Goal: Task Accomplishment & Management: Complete application form

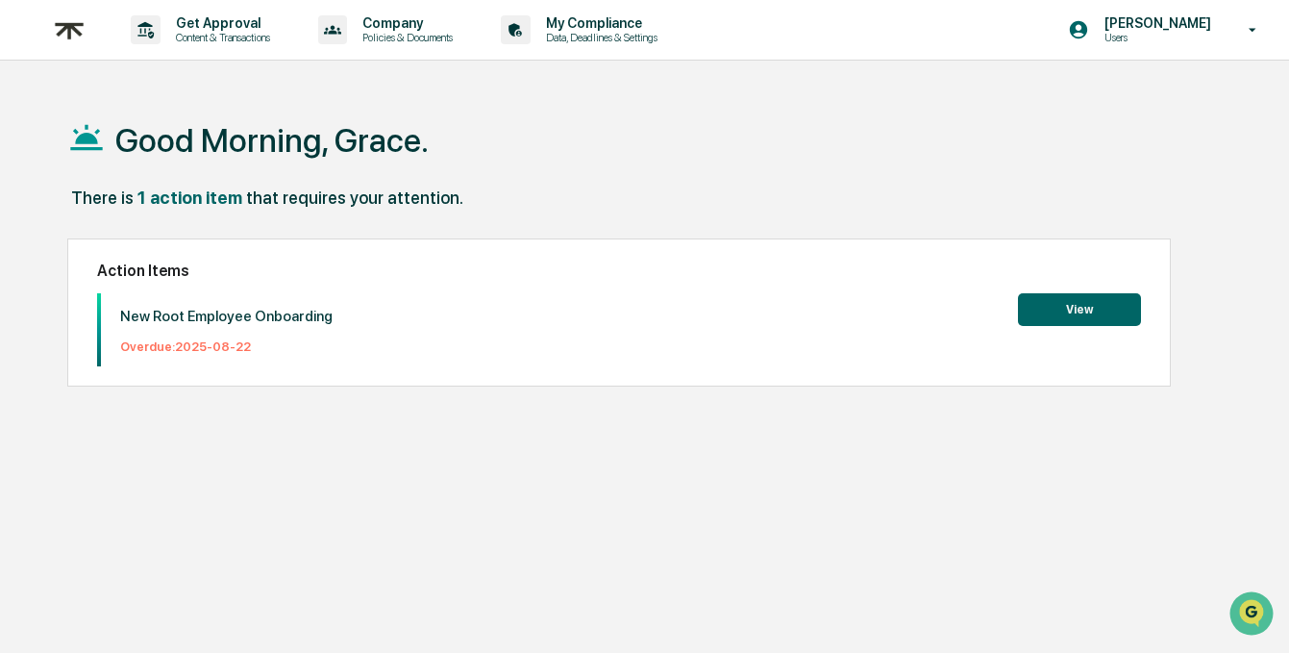
click at [1110, 306] on button "View" at bounding box center [1079, 309] width 123 height 33
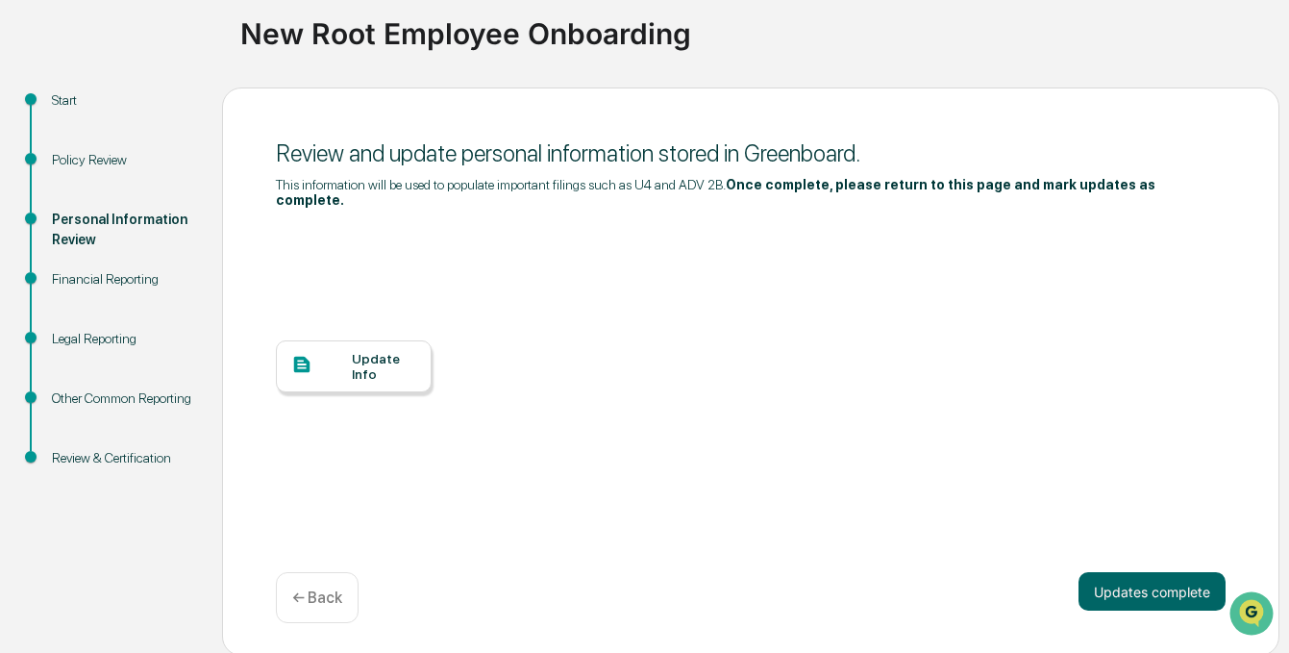
scroll to position [145, 0]
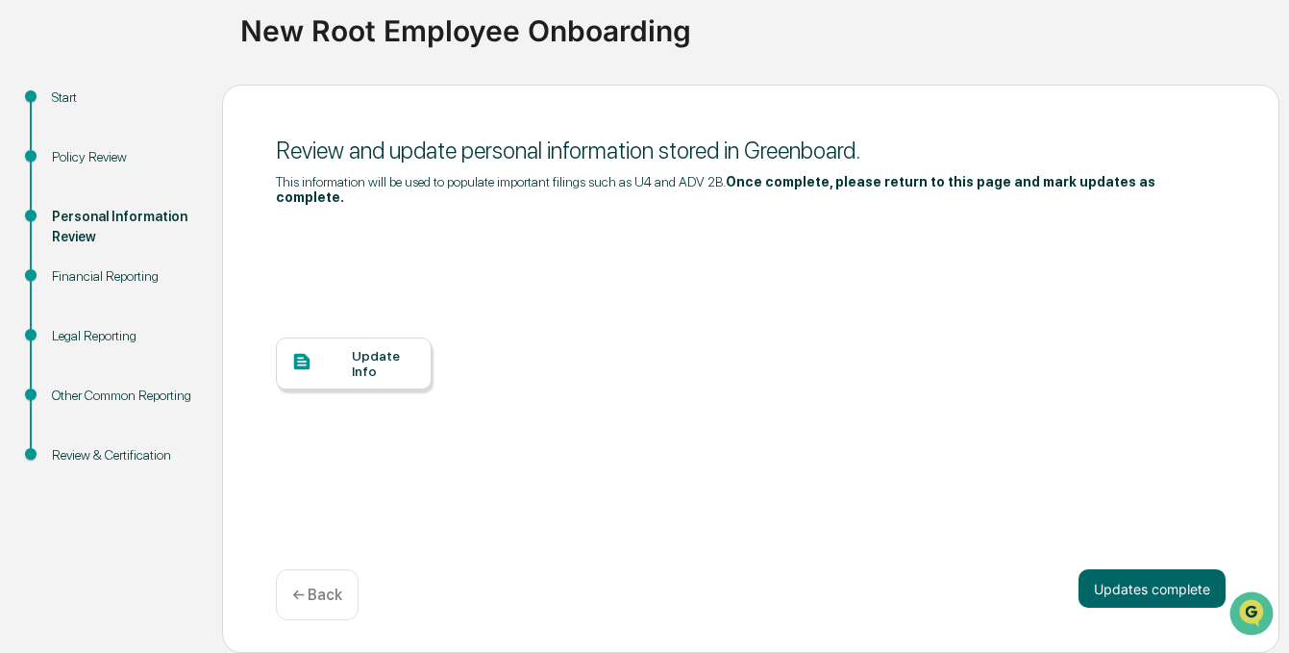
click at [80, 262] on div "Personal Information Review" at bounding box center [122, 240] width 170 height 60
click at [80, 273] on div "Financial Reporting" at bounding box center [121, 276] width 139 height 20
click at [80, 274] on div "Financial Reporting" at bounding box center [121, 276] width 139 height 20
drag, startPoint x: 748, startPoint y: 180, endPoint x: 1187, endPoint y: 180, distance: 439.2
click at [1173, 180] on div "This information will be used to populate important filings such as U4 and ADV …" at bounding box center [751, 189] width 950 height 31
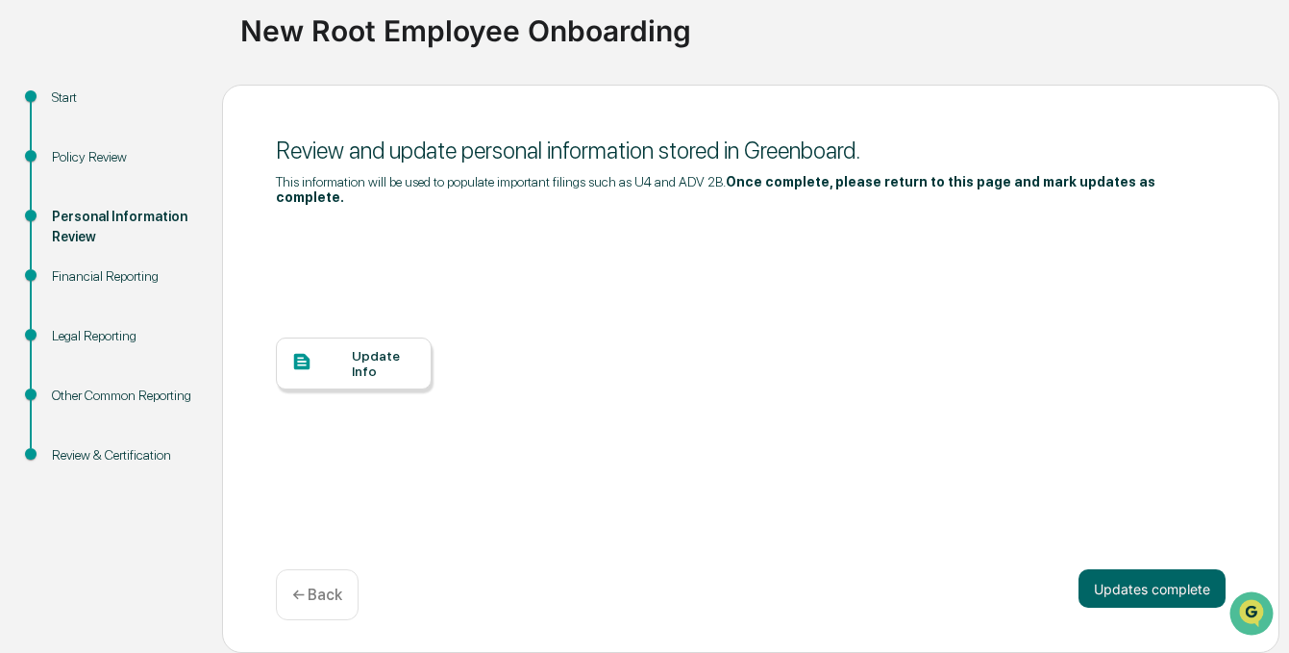
click at [1198, 187] on div "This information will be used to populate important filings such as U4 and ADV …" at bounding box center [751, 189] width 950 height 31
drag, startPoint x: 276, startPoint y: 187, endPoint x: 403, endPoint y: 179, distance: 127.2
click at [403, 179] on div "This information will be used to populate important filings such as U4 and ADV …" at bounding box center [751, 189] width 950 height 31
click at [1108, 580] on button "Updates complete" at bounding box center [1151, 588] width 147 height 38
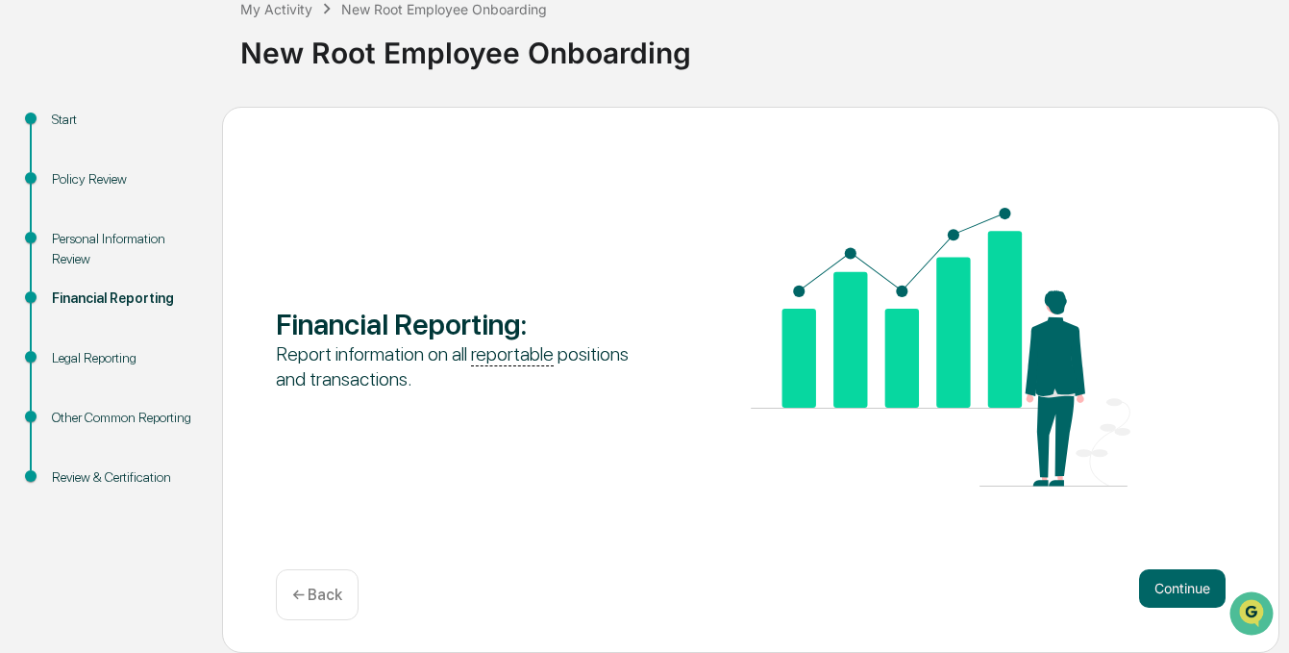
click at [104, 238] on div "Personal Information Review" at bounding box center [121, 249] width 139 height 40
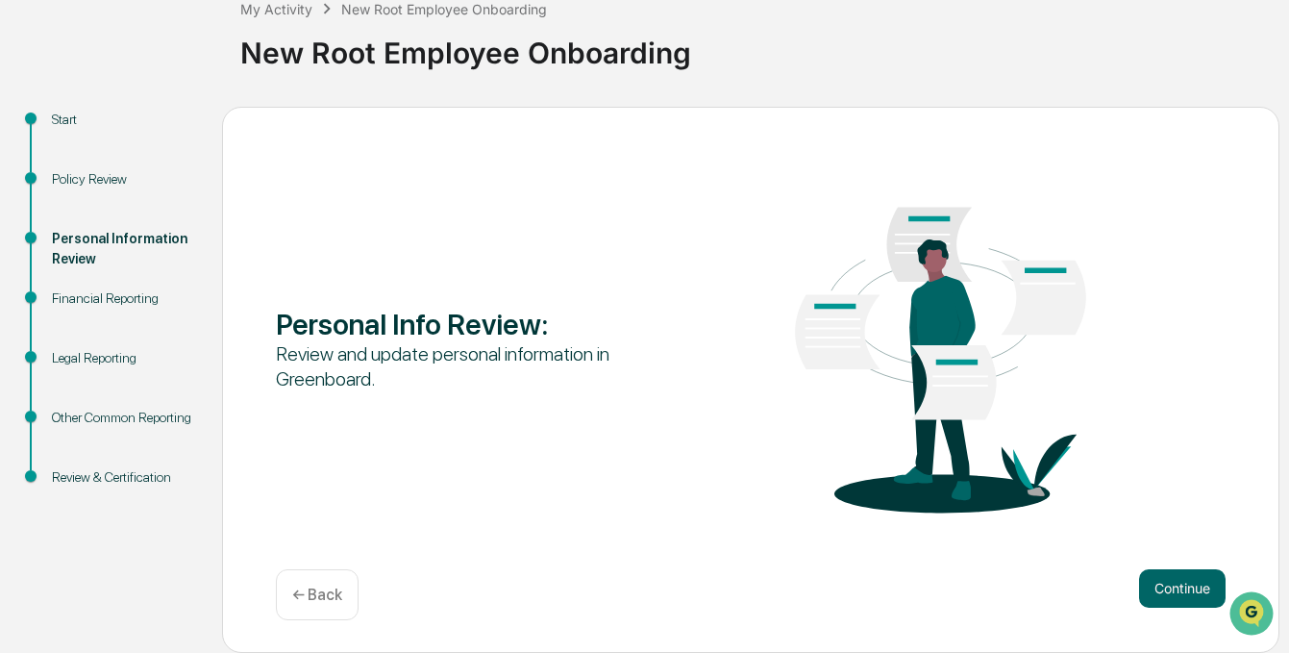
click at [79, 294] on div "Financial Reporting" at bounding box center [121, 298] width 139 height 20
click at [1174, 591] on button "Continue" at bounding box center [1182, 588] width 87 height 38
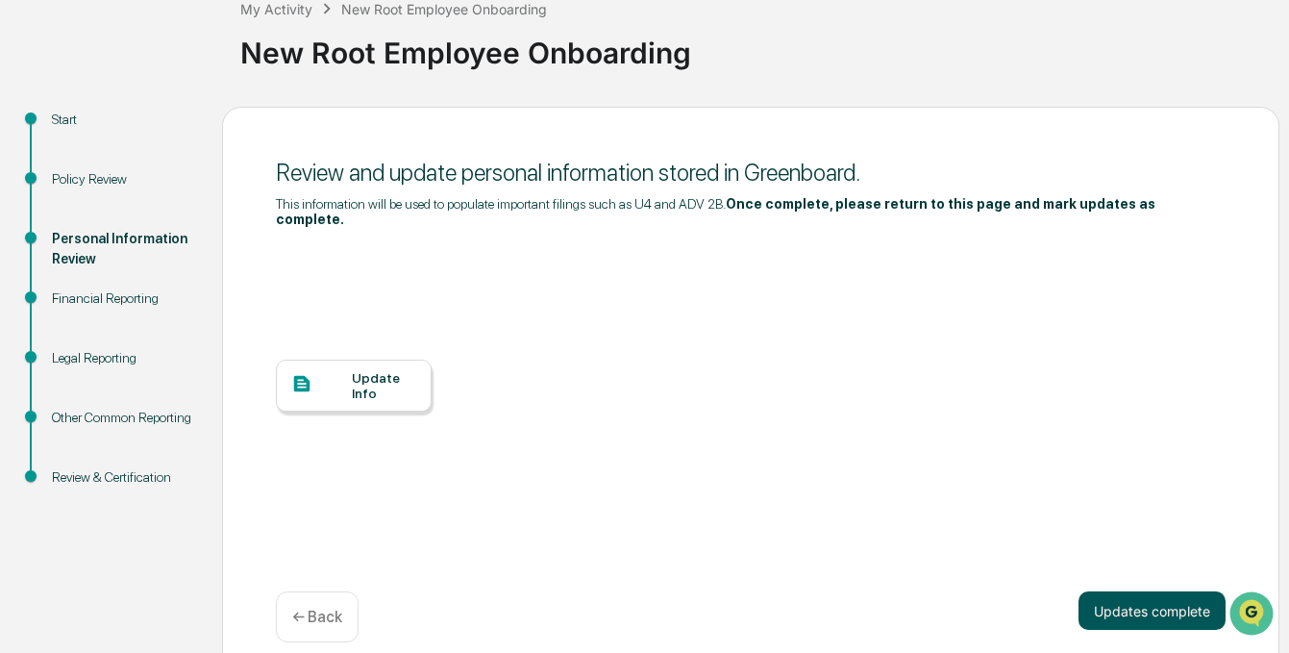
click at [1130, 625] on button "Updates complete" at bounding box center [1151, 610] width 147 height 38
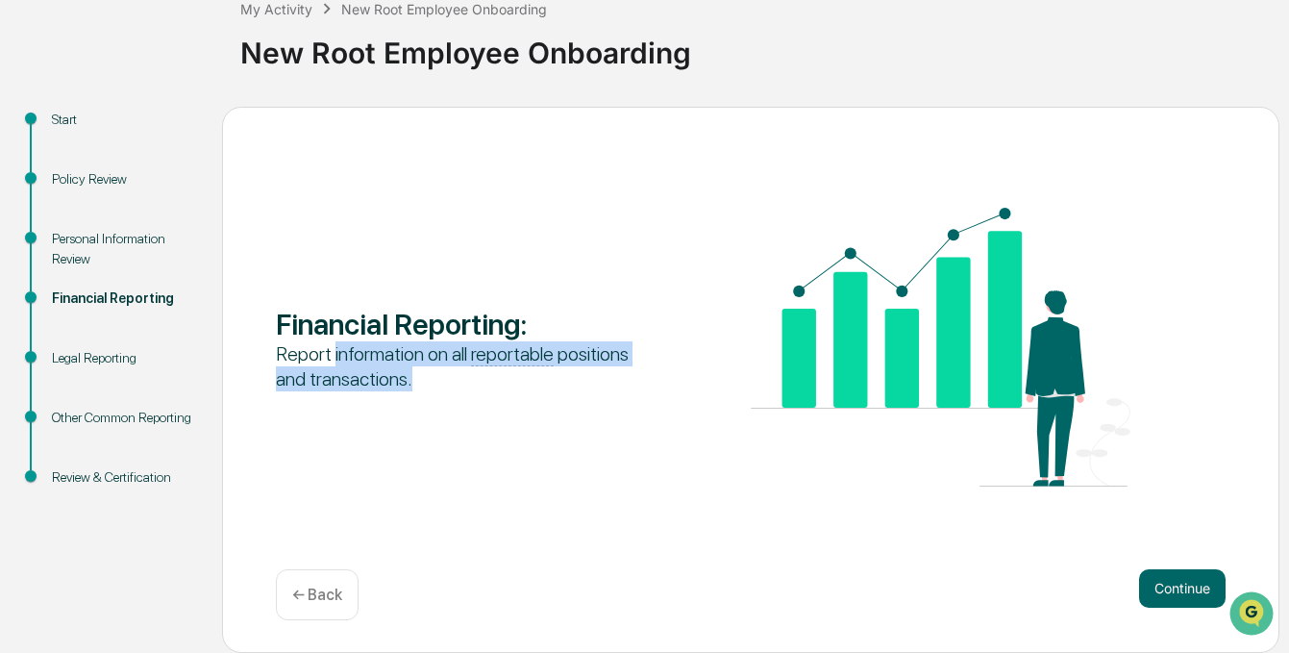
drag, startPoint x: 346, startPoint y: 363, endPoint x: 584, endPoint y: 402, distance: 241.4
click at [572, 376] on div "Report information on all reportable positions and transactions." at bounding box center [466, 366] width 380 height 50
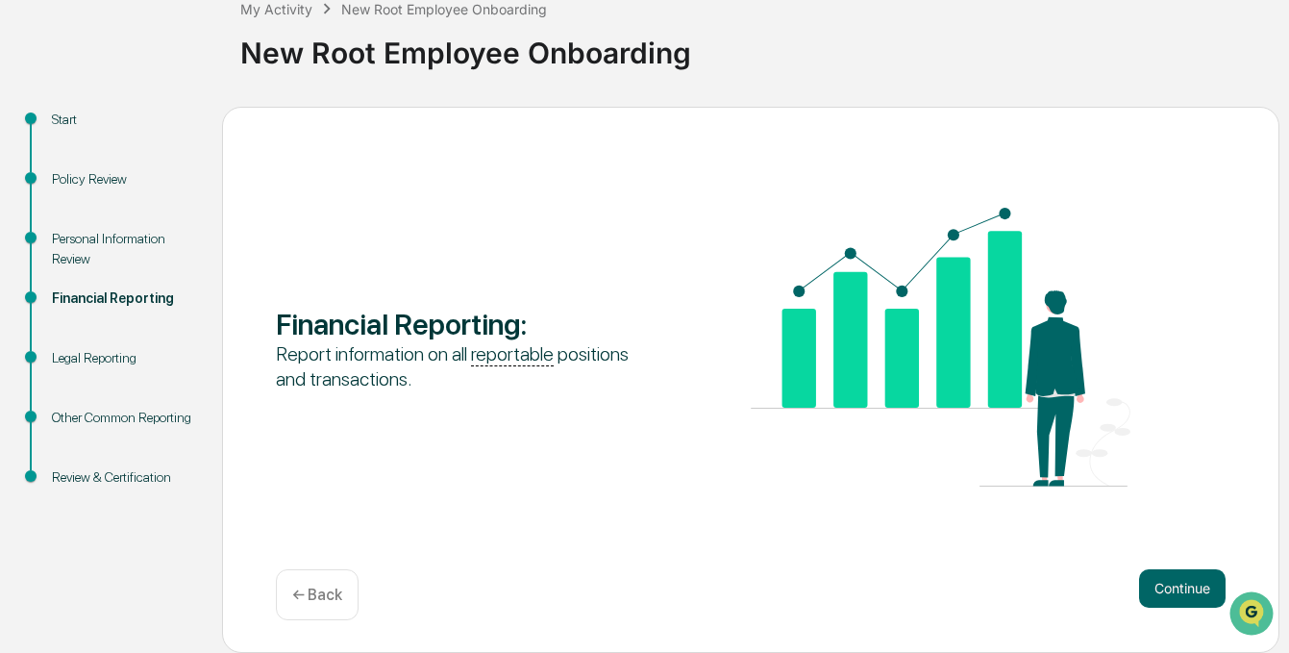
click at [636, 452] on div "Financial Reporting : Report information on all reportable positions and transa…" at bounding box center [751, 349] width 950 height 283
click at [1193, 585] on button "Continue" at bounding box center [1182, 588] width 87 height 38
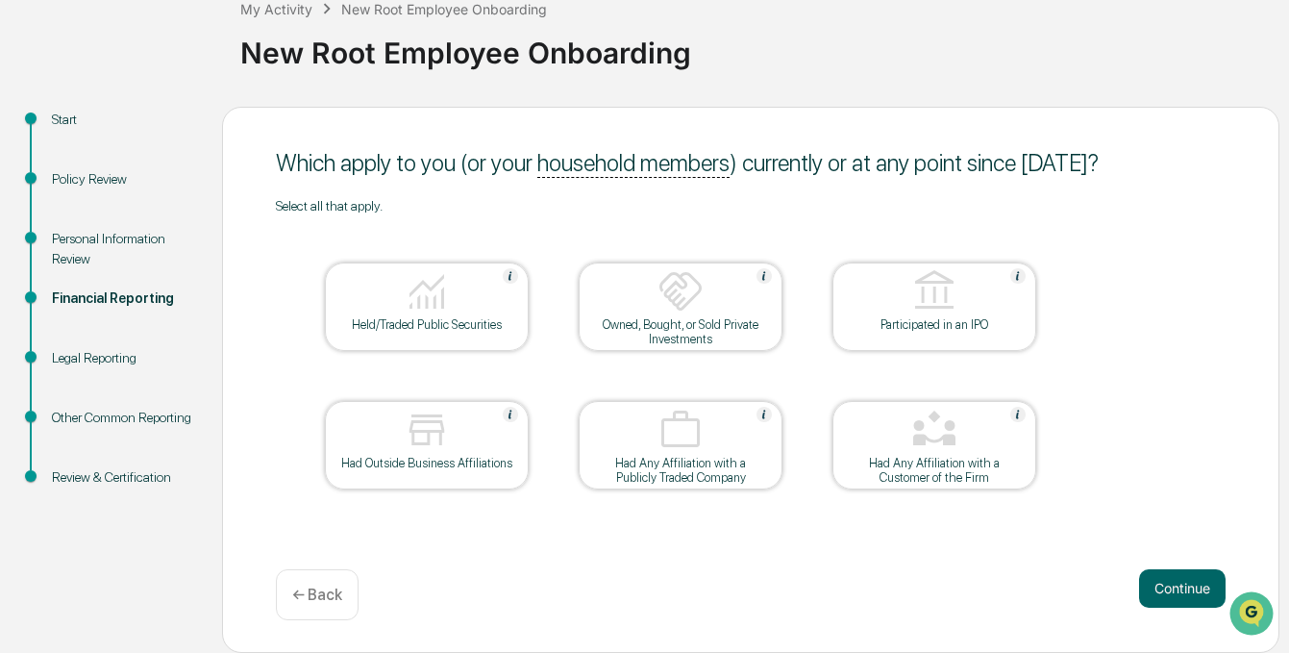
click at [383, 310] on div at bounding box center [427, 292] width 192 height 49
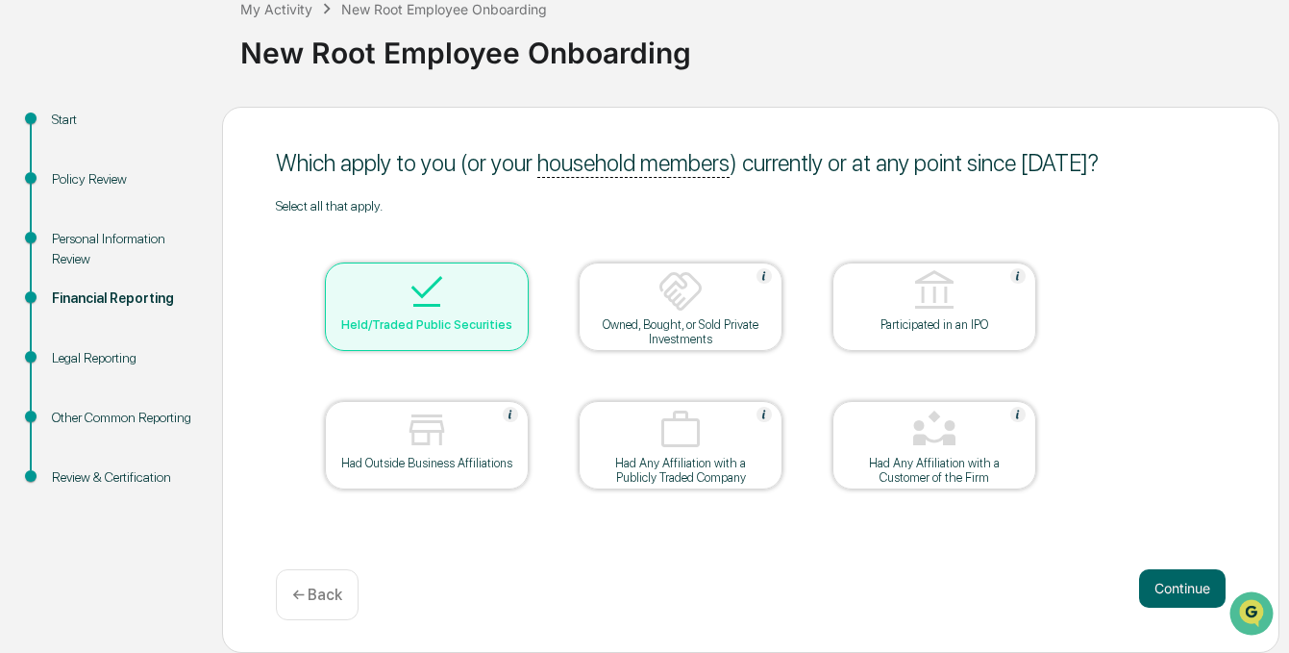
click at [418, 330] on div "Held/Traded Public Securities" at bounding box center [426, 324] width 173 height 14
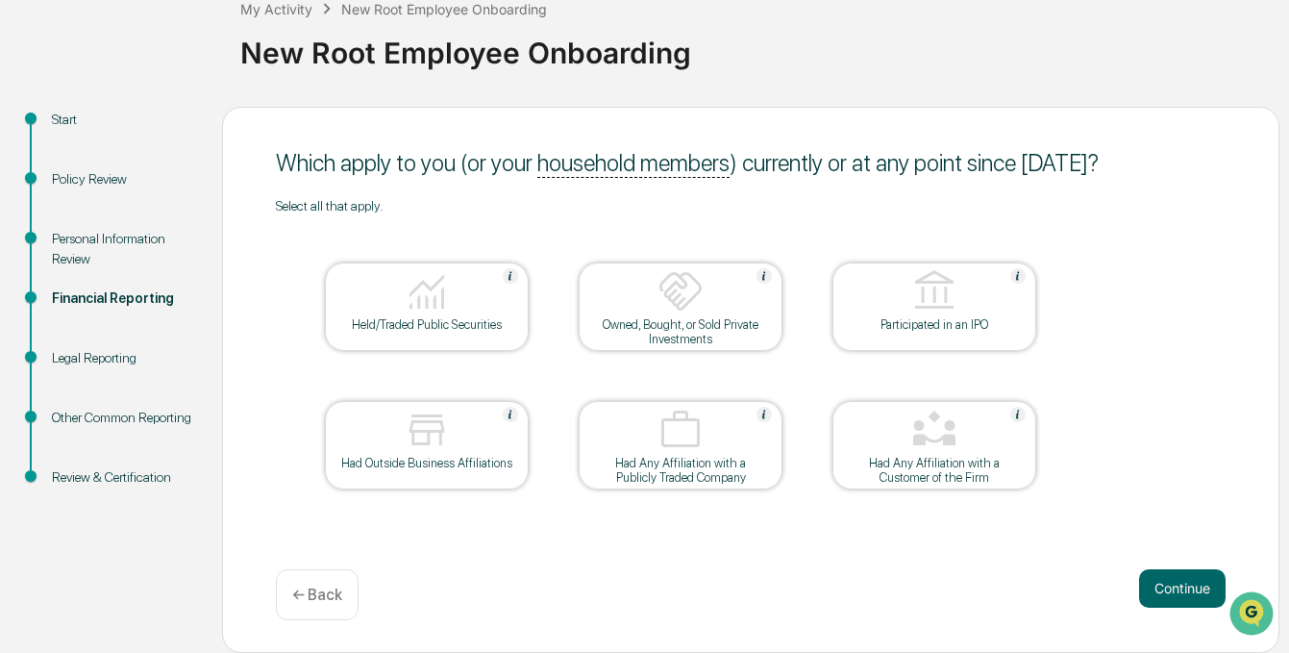
click at [409, 283] on img at bounding box center [427, 291] width 46 height 46
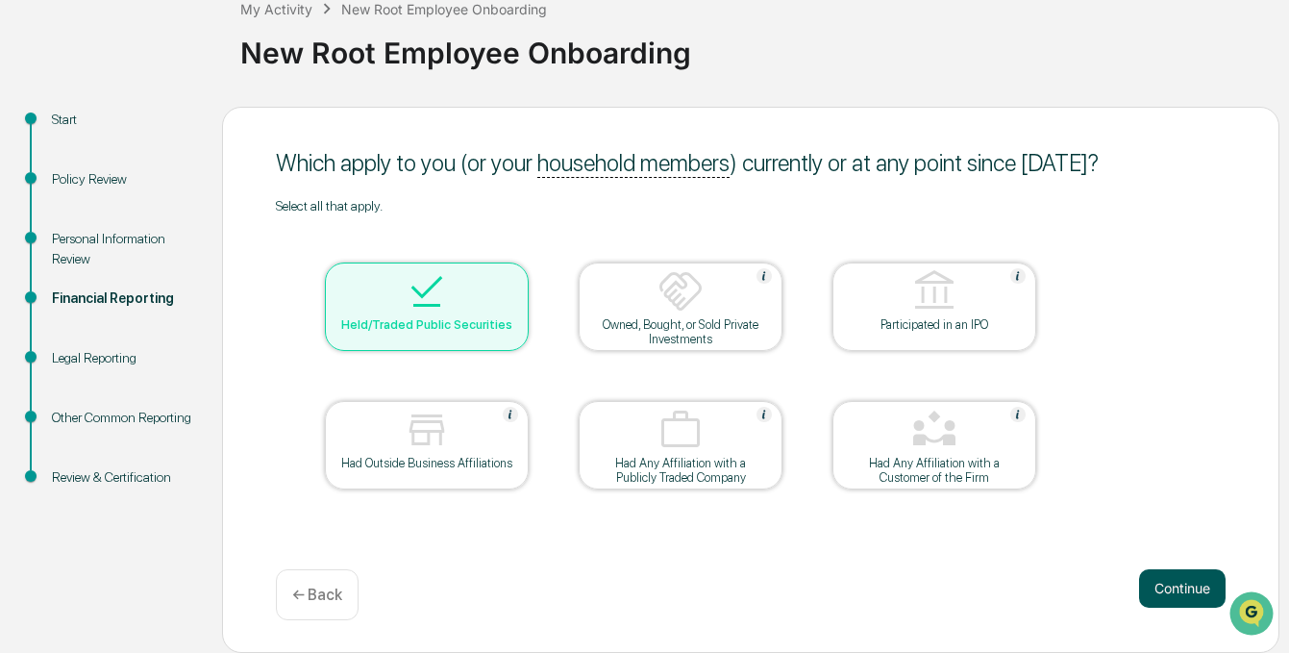
click at [1149, 583] on button "Continue" at bounding box center [1182, 588] width 87 height 38
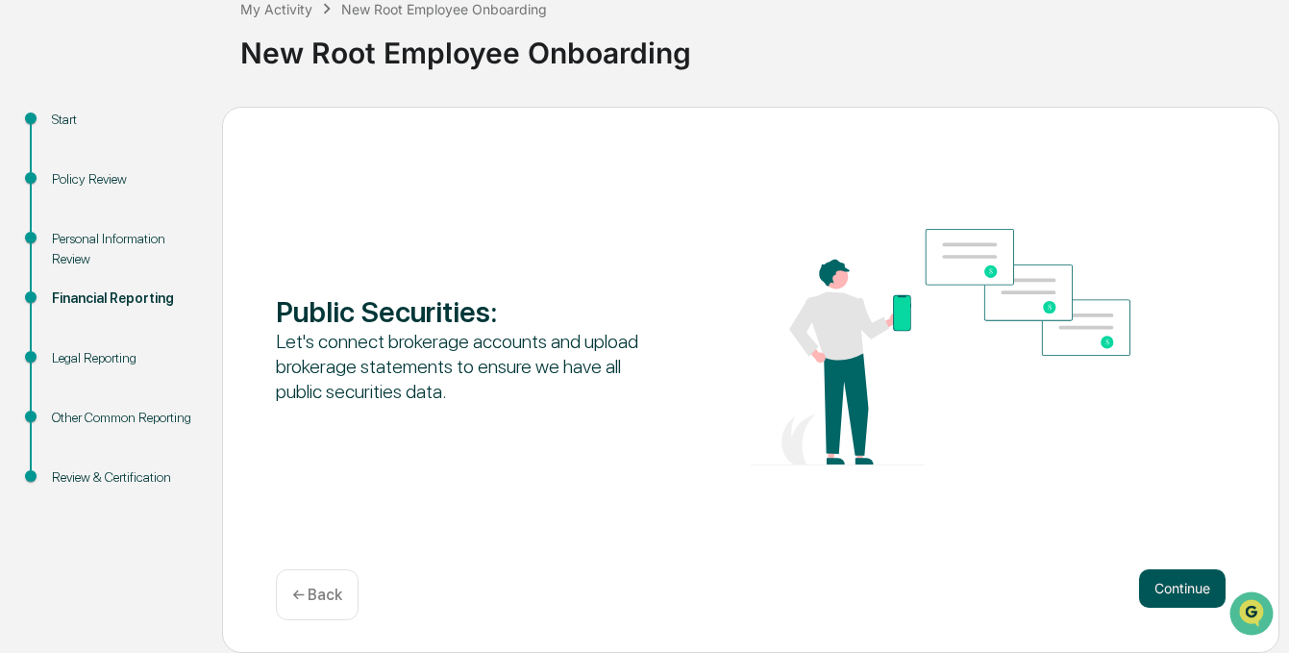
click at [1191, 592] on button "Continue" at bounding box center [1182, 588] width 87 height 38
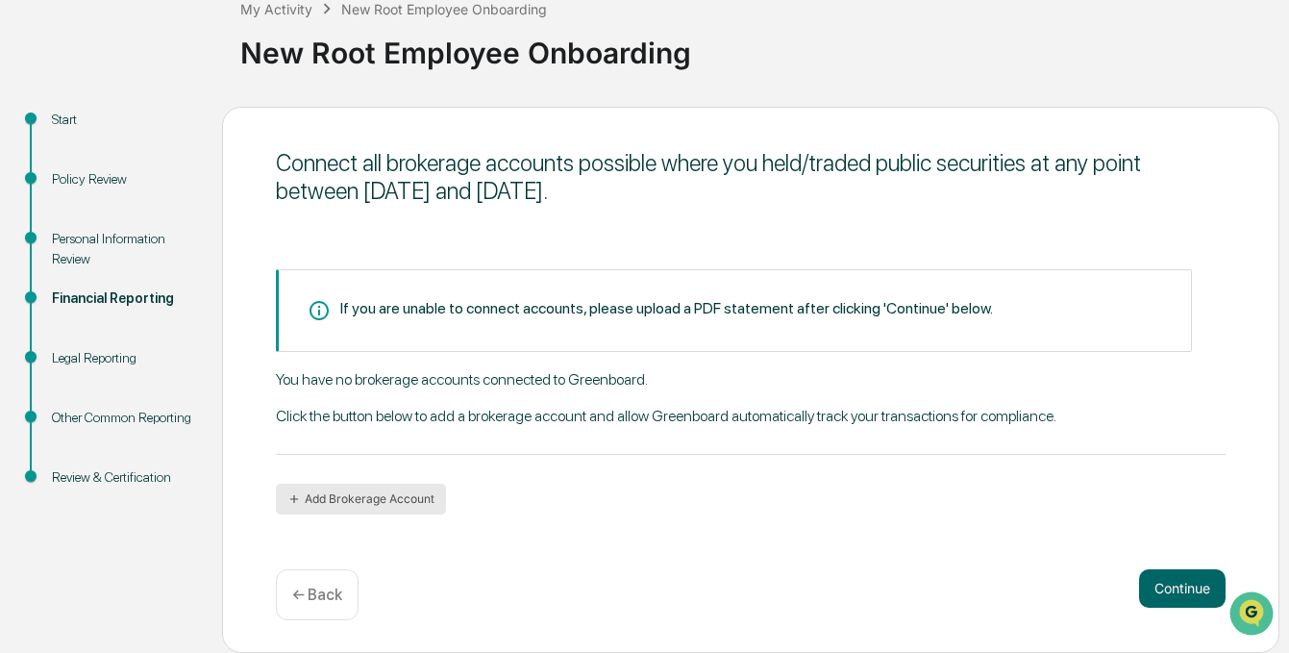
click at [360, 500] on button "Add Brokerage Account" at bounding box center [361, 498] width 170 height 31
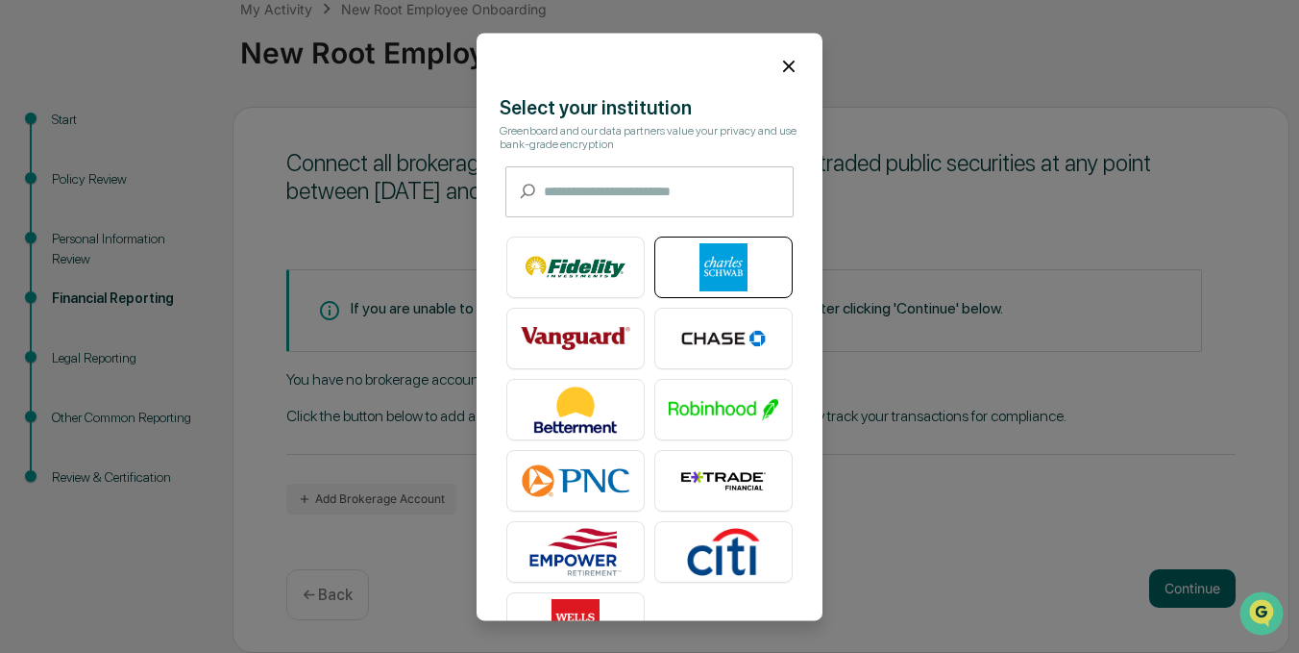
click at [747, 280] on img at bounding box center [724, 267] width 110 height 48
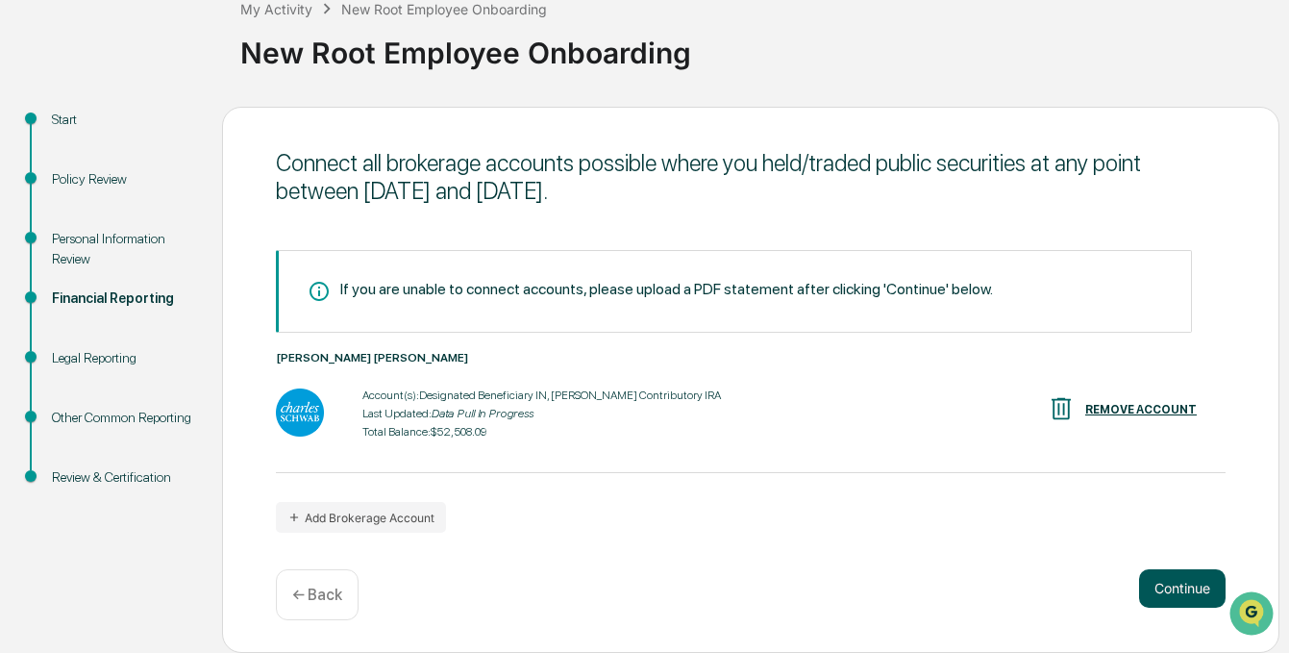
click at [1147, 594] on button "Continue" at bounding box center [1182, 588] width 87 height 38
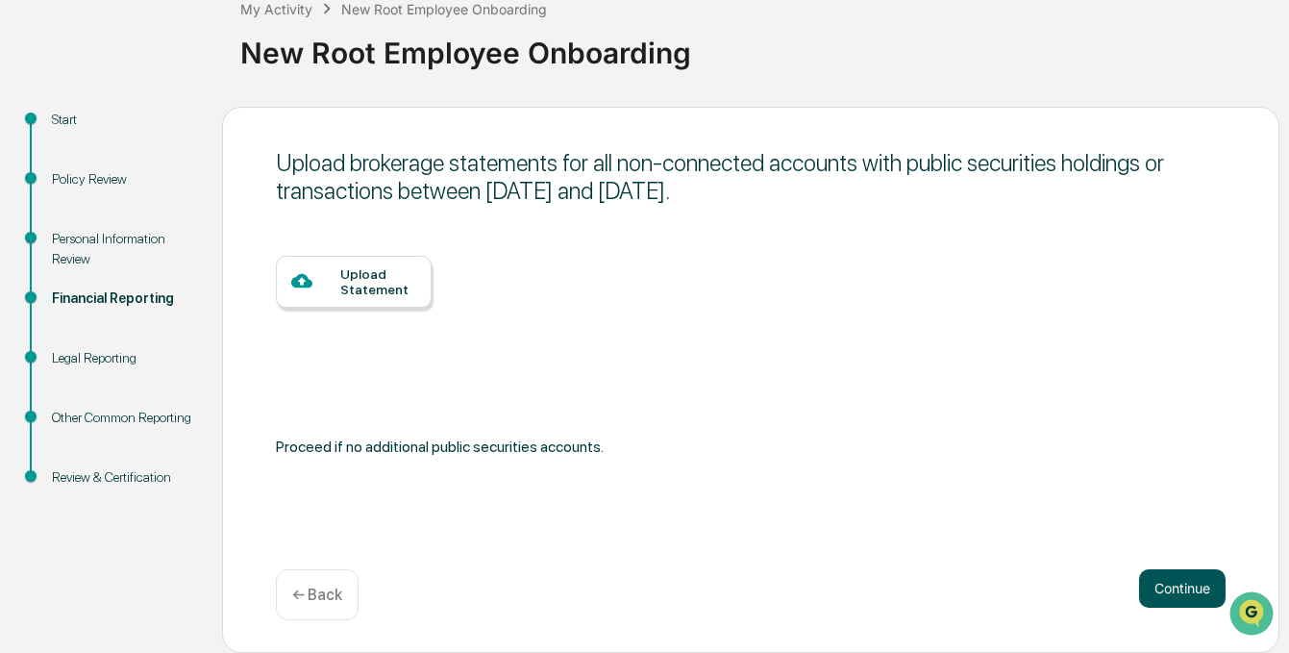
click at [1164, 591] on button "Continue" at bounding box center [1182, 588] width 87 height 38
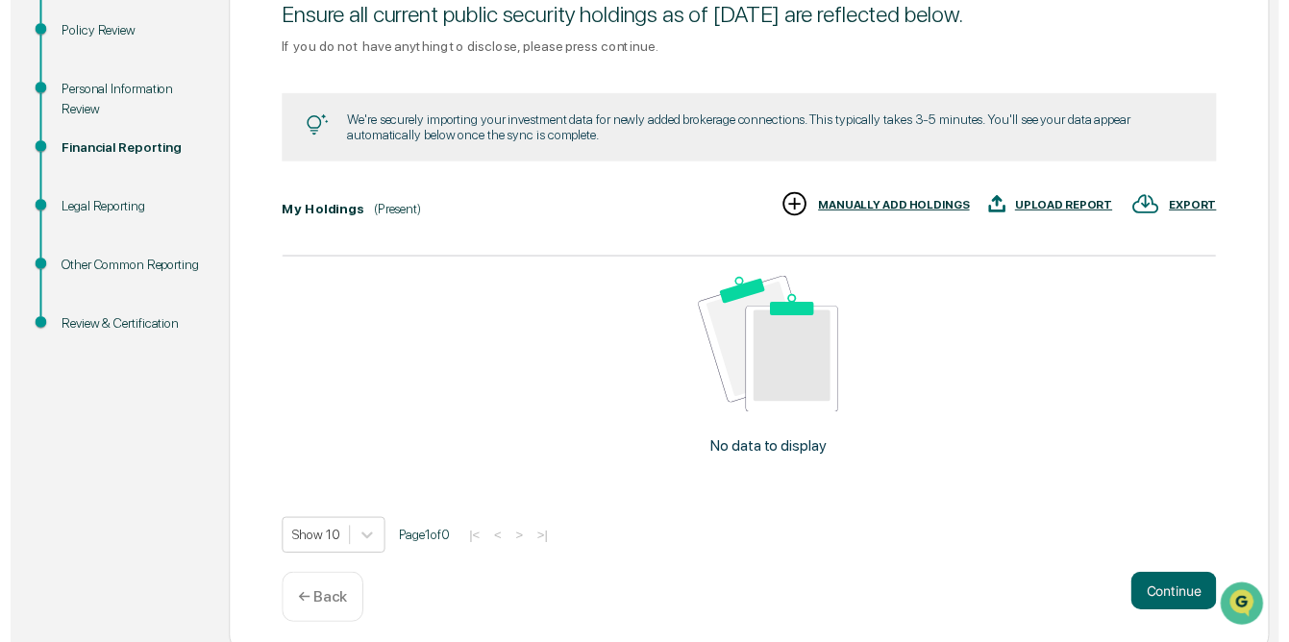
scroll to position [284, 0]
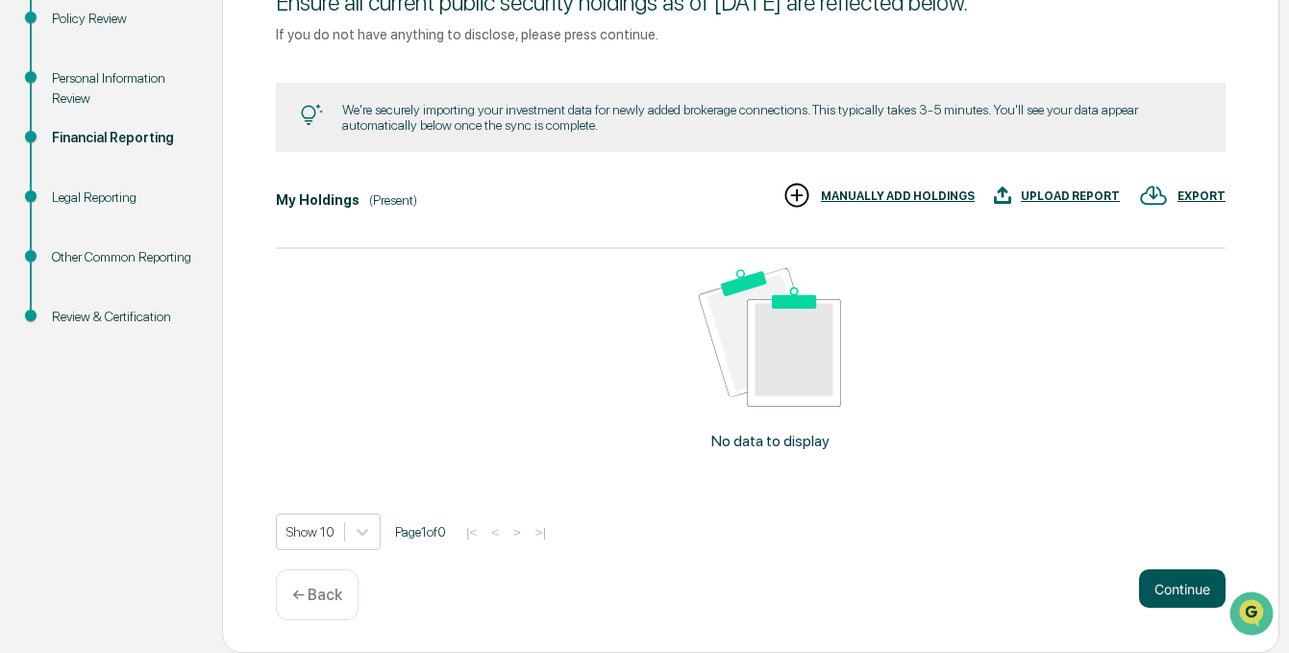
click at [1155, 587] on button "Continue" at bounding box center [1182, 588] width 87 height 38
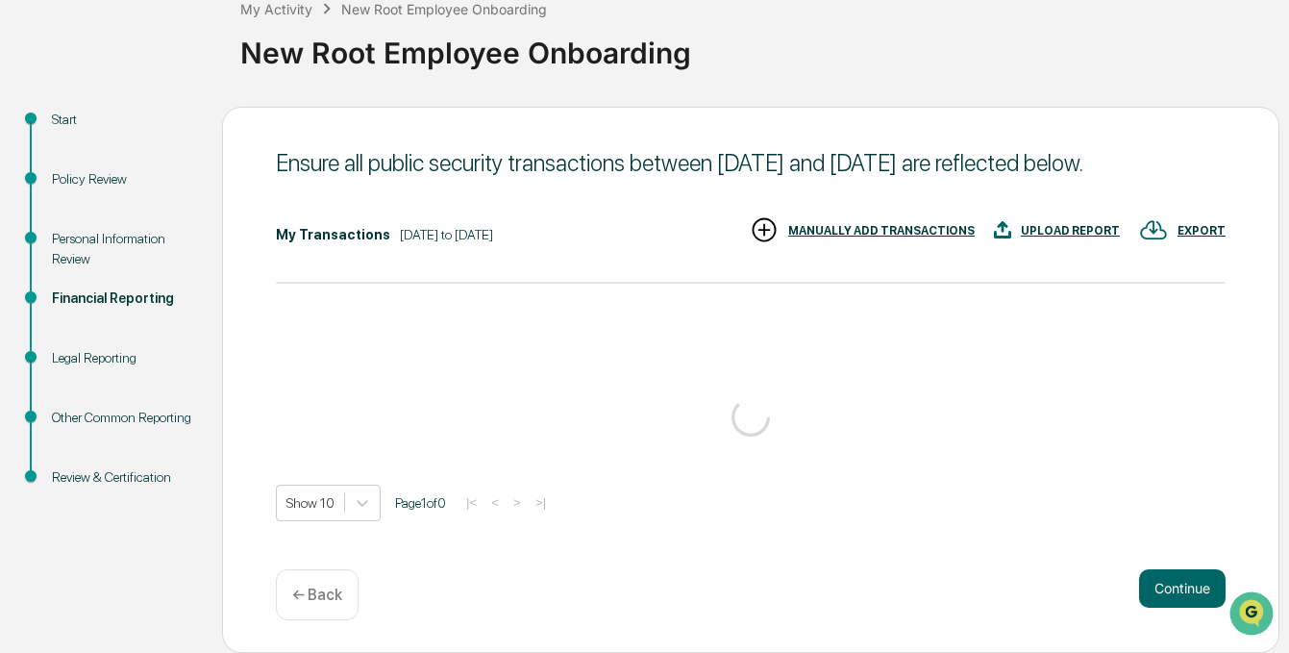
scroll to position [155, 0]
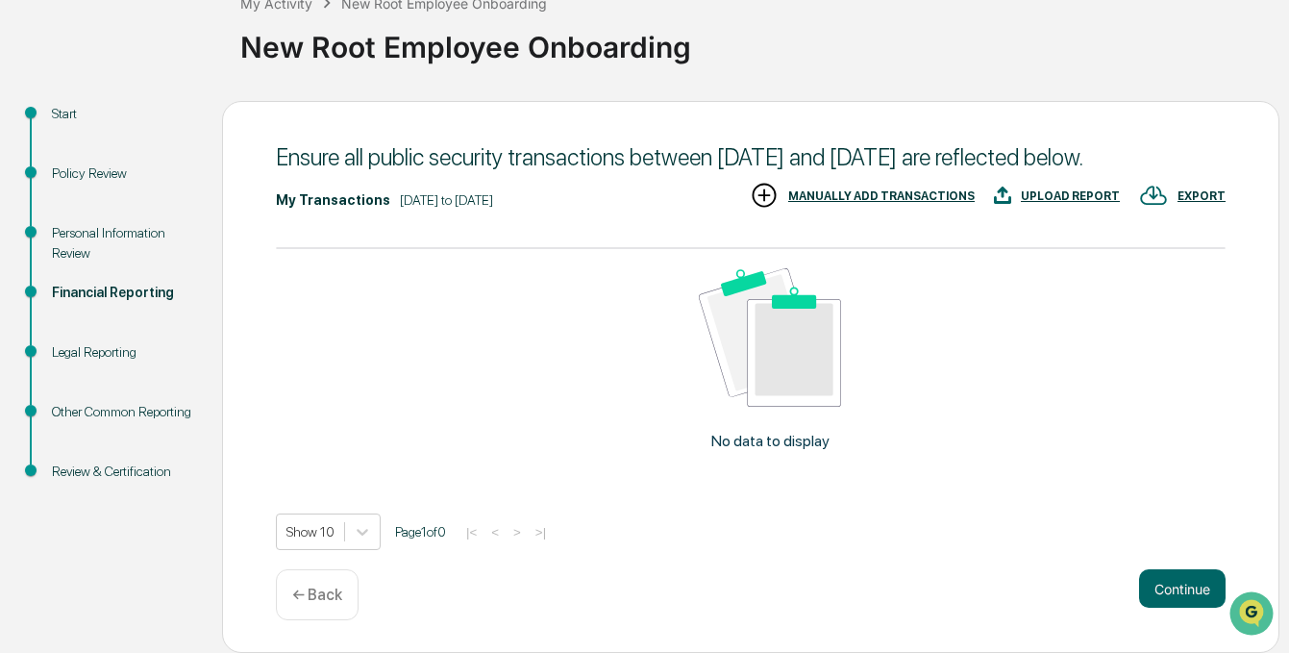
click at [331, 596] on p "← Back" at bounding box center [317, 594] width 50 height 18
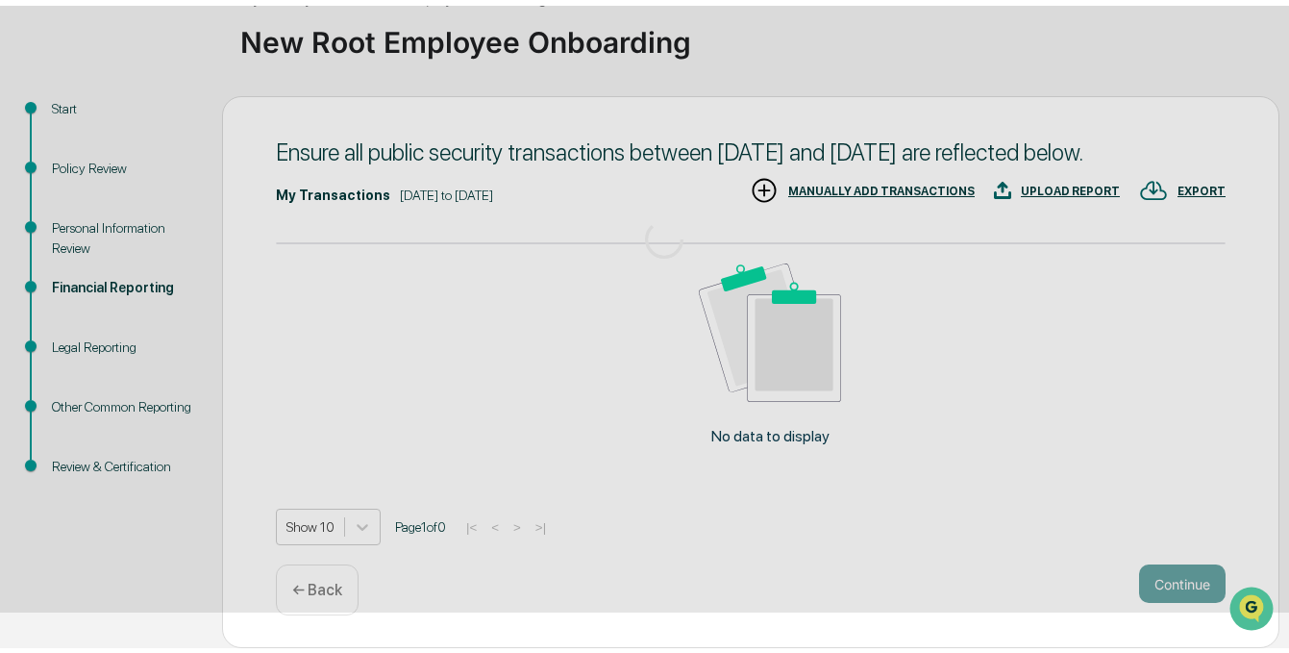
scroll to position [122, 0]
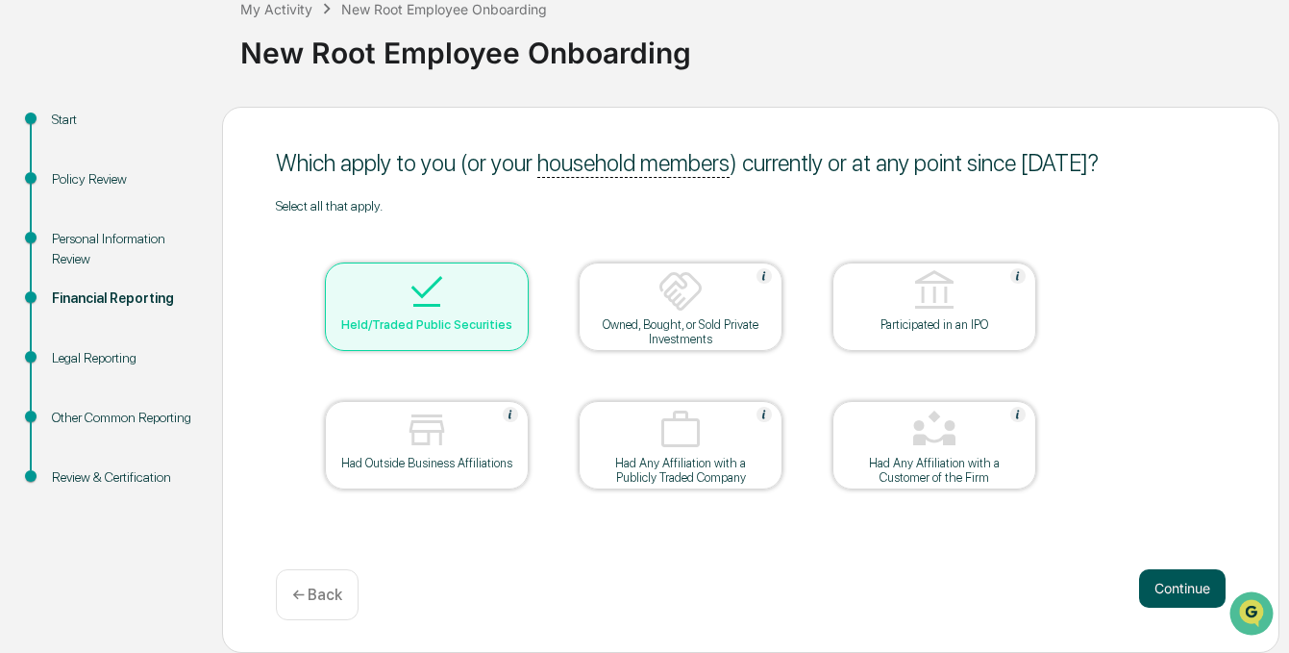
click at [1181, 578] on button "Continue" at bounding box center [1182, 588] width 87 height 38
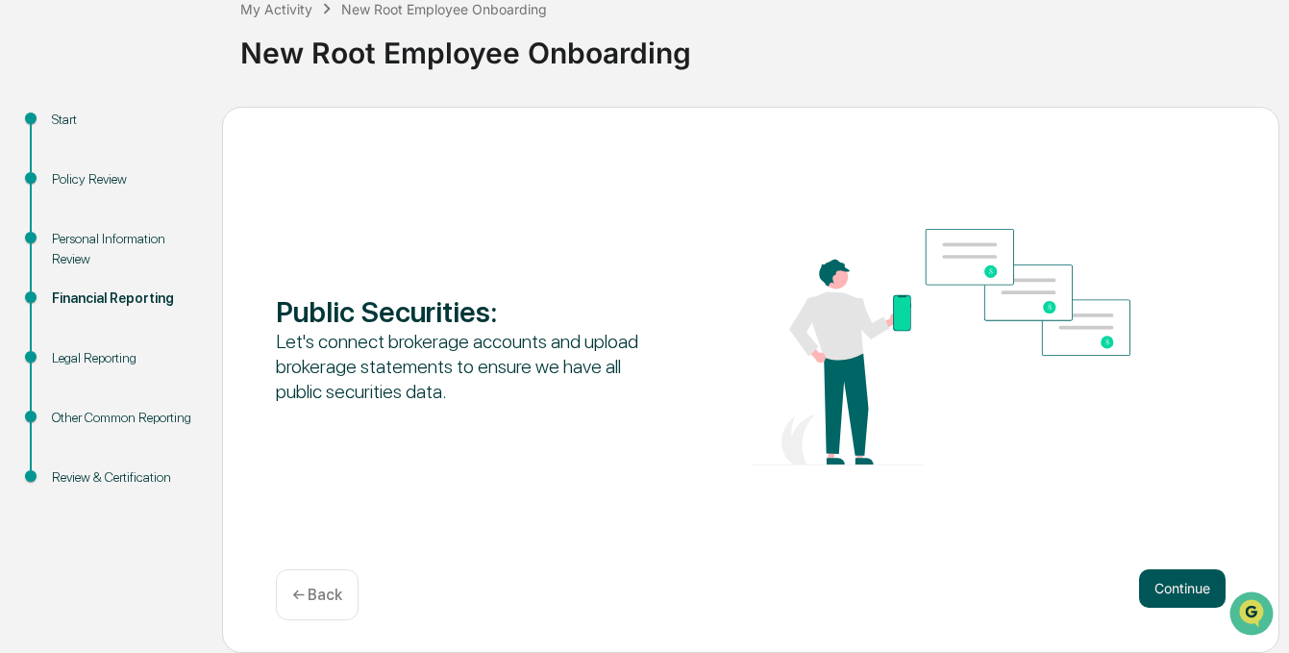
click at [1180, 580] on button "Continue" at bounding box center [1182, 588] width 87 height 38
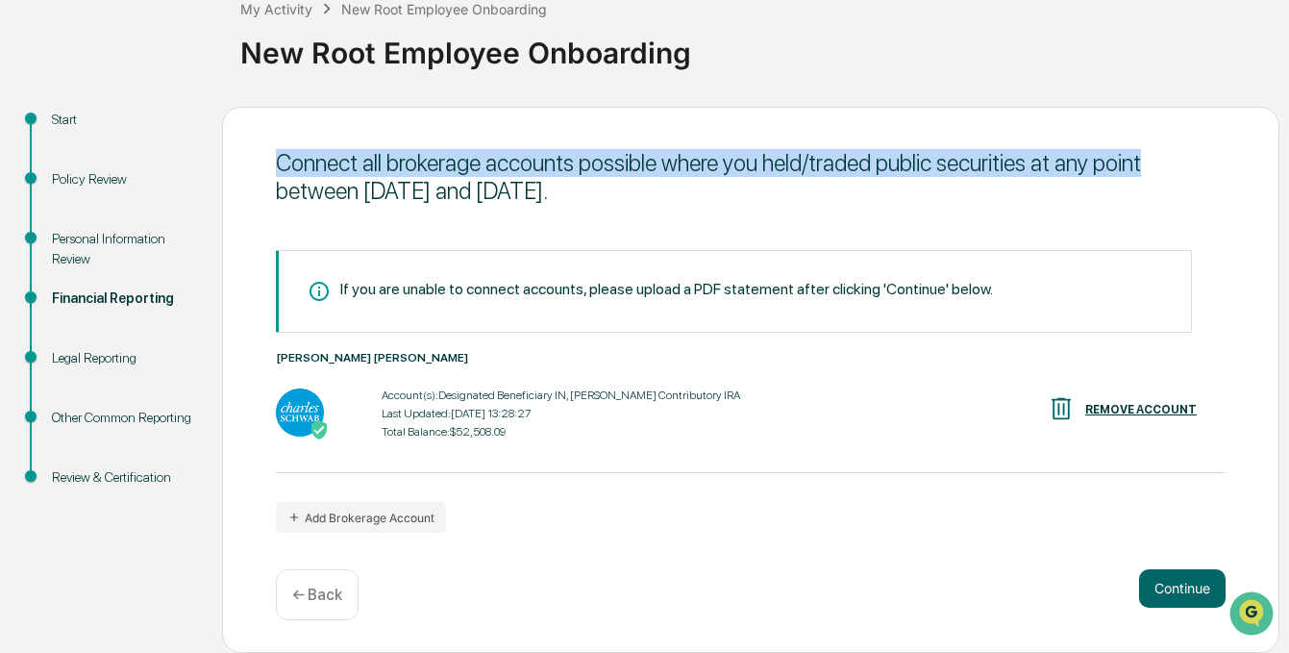
drag, startPoint x: 302, startPoint y: 166, endPoint x: 1183, endPoint y: 160, distance: 881.4
click at [1183, 160] on div "Connect all brokerage accounts possible where you held/traded public securities…" at bounding box center [750, 380] width 1057 height 546
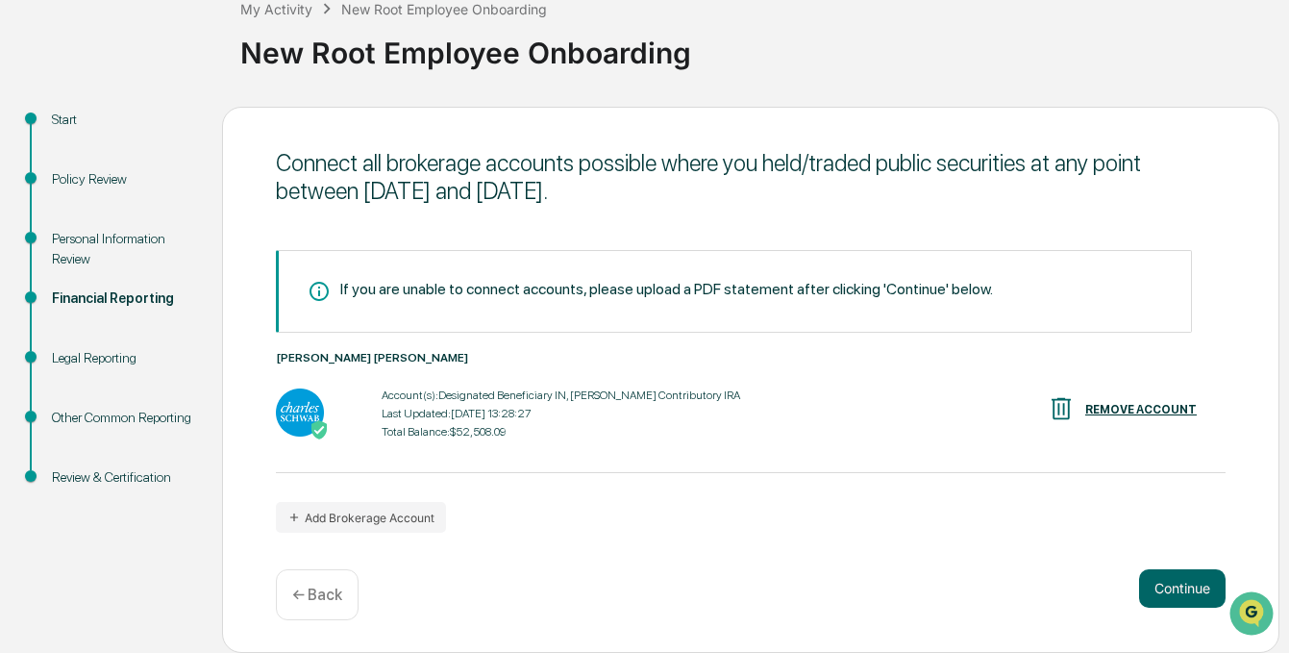
click at [969, 219] on div "Connect all brokerage accounts possible where you held/traded public securities…" at bounding box center [750, 380] width 1057 height 546
click at [1185, 591] on button "Continue" at bounding box center [1182, 588] width 87 height 38
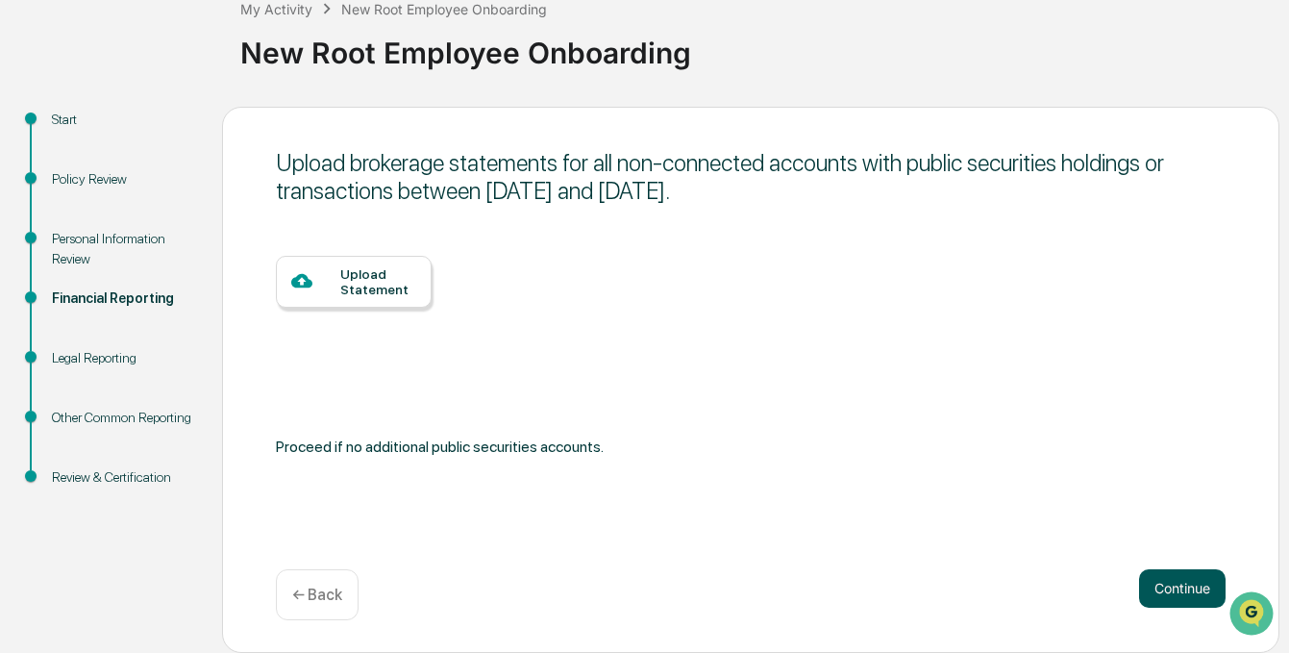
click at [1186, 604] on button "Continue" at bounding box center [1182, 588] width 87 height 38
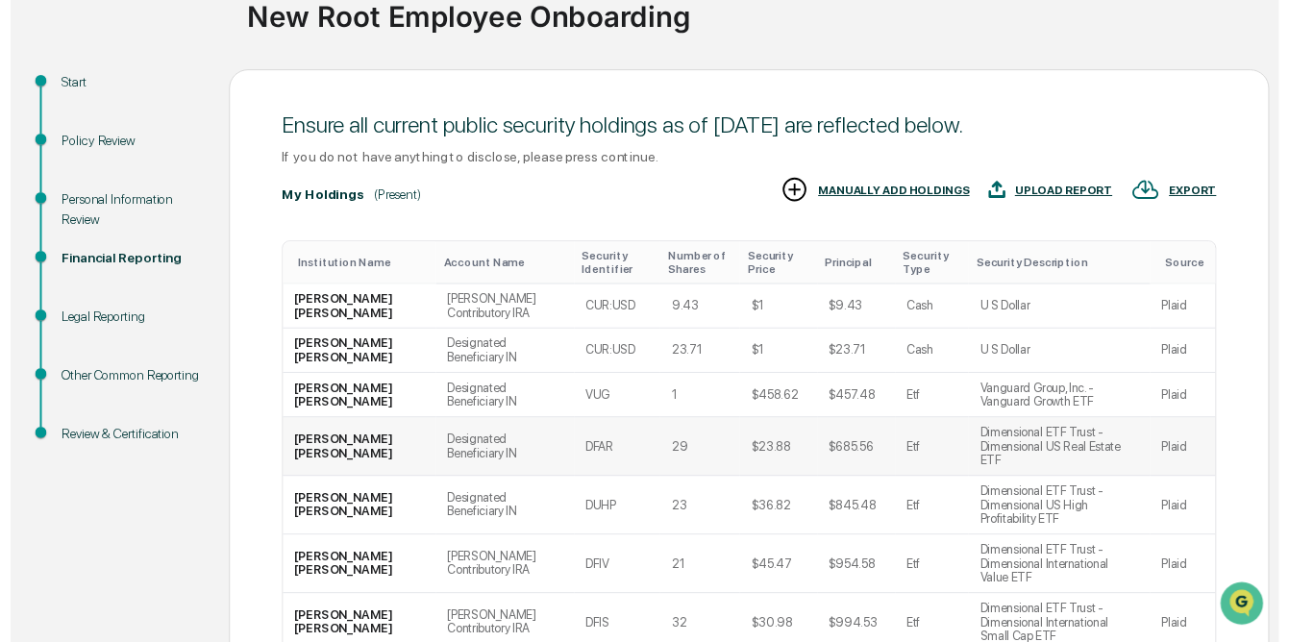
scroll to position [413, 0]
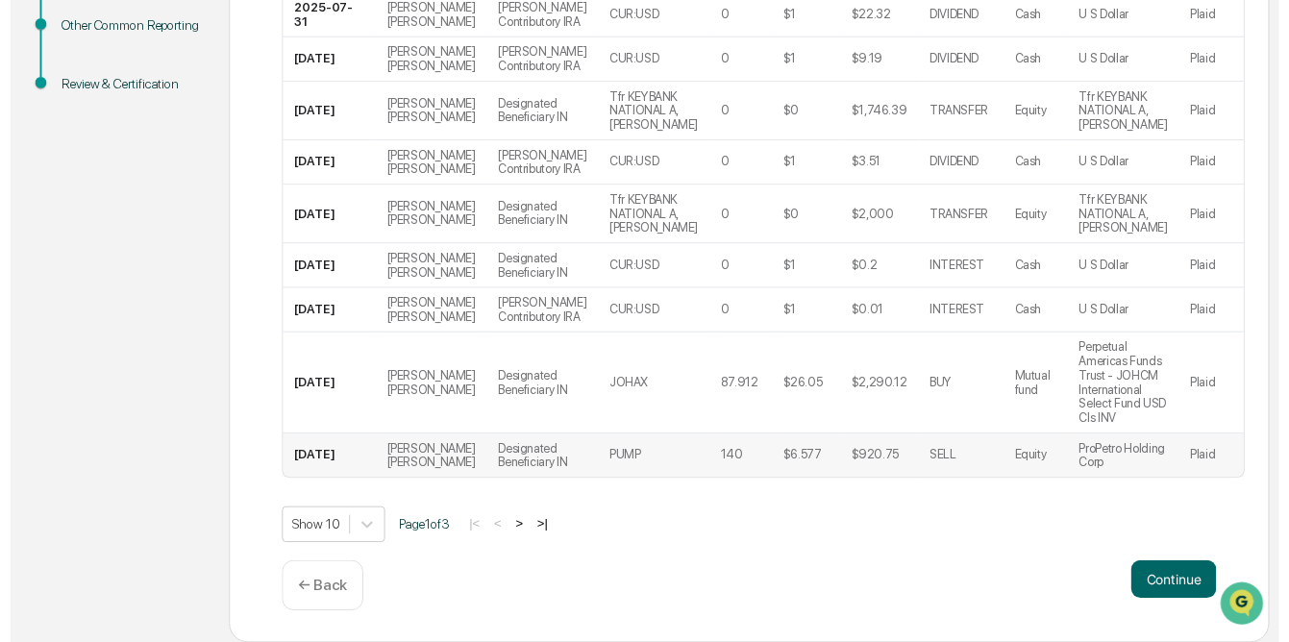
scroll to position [629, 0]
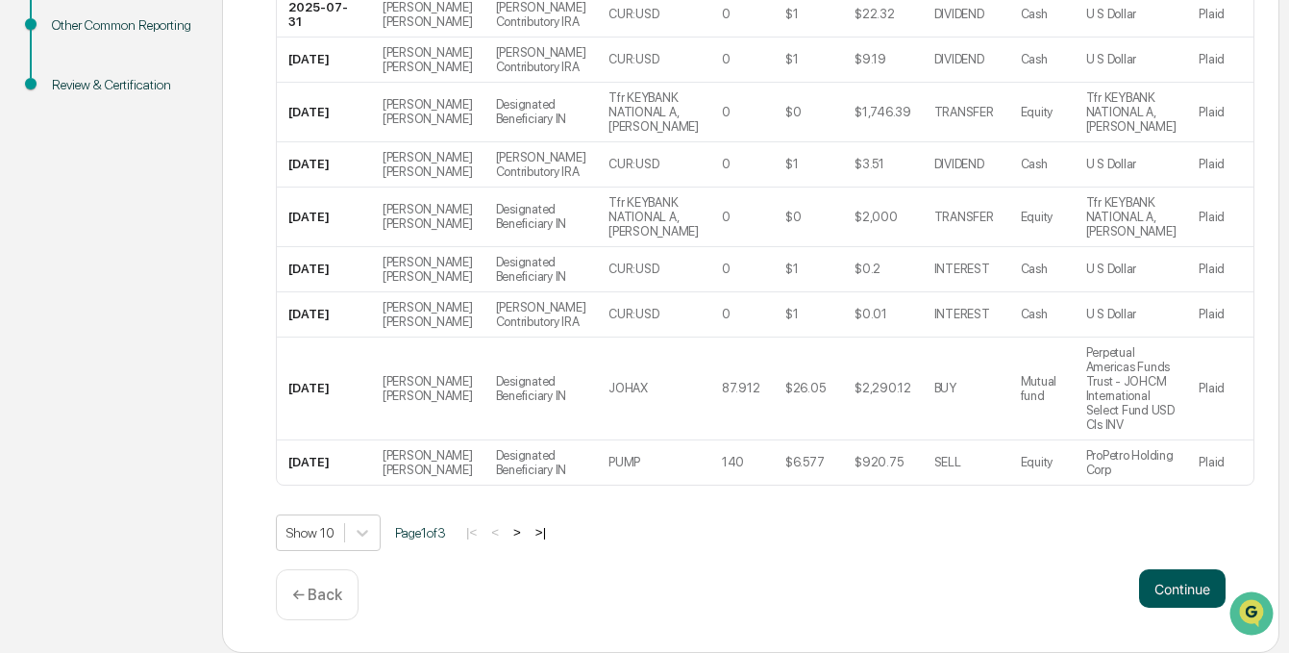
click at [1167, 573] on button "Continue" at bounding box center [1182, 588] width 87 height 38
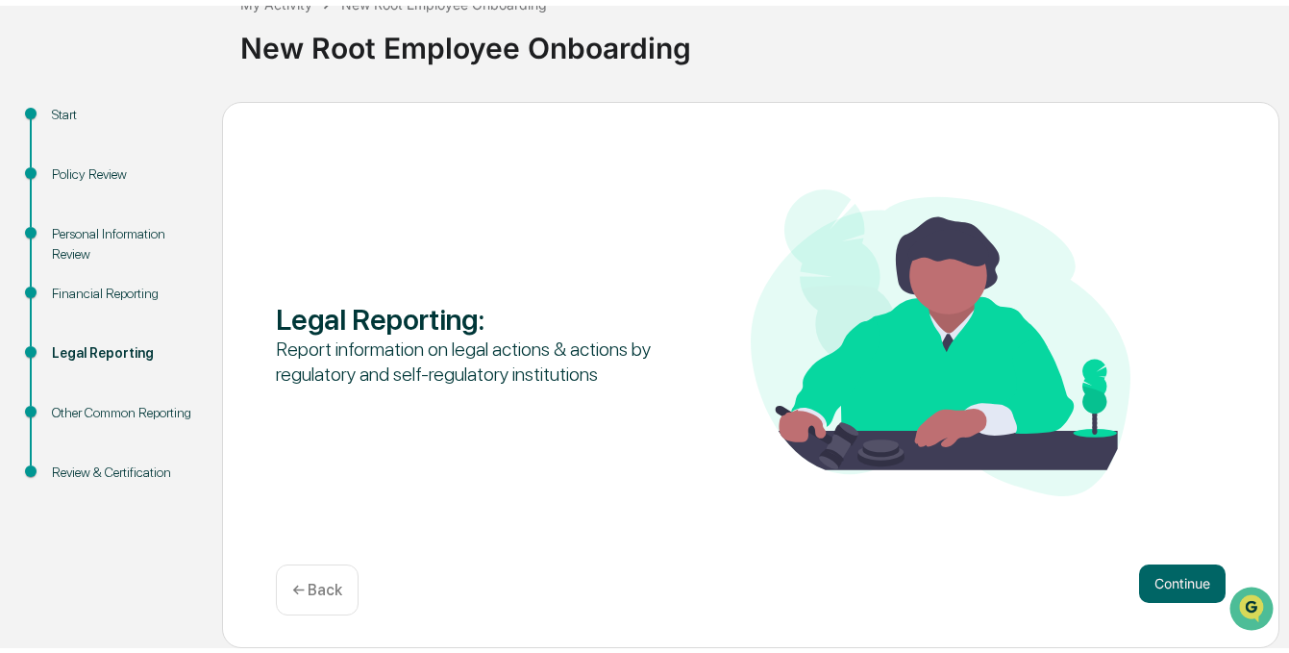
scroll to position [122, 0]
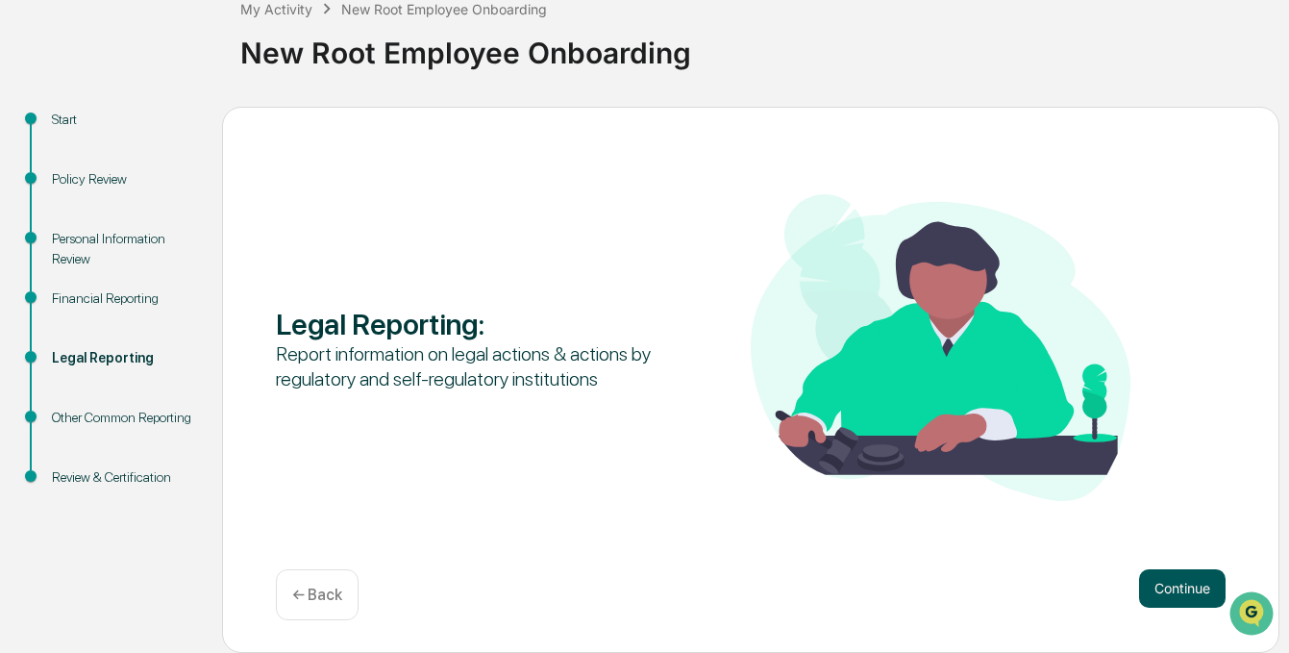
click at [1179, 599] on button "Continue" at bounding box center [1182, 588] width 87 height 38
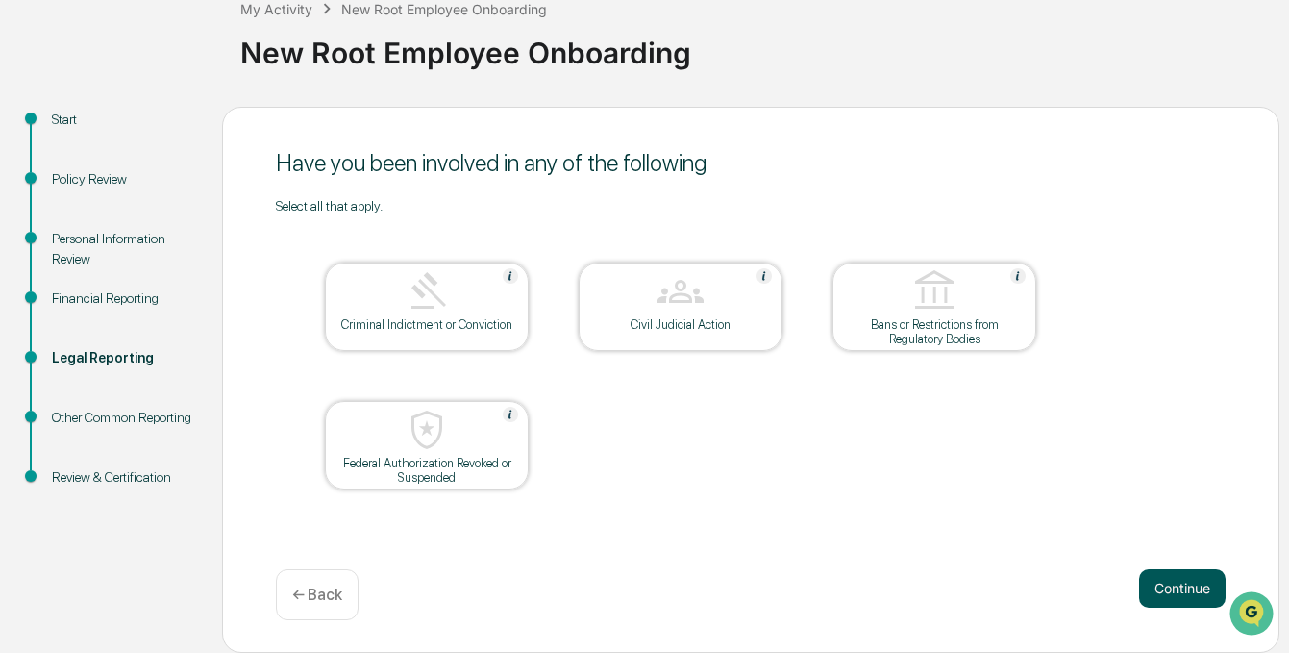
click at [1195, 597] on button "Continue" at bounding box center [1182, 588] width 87 height 38
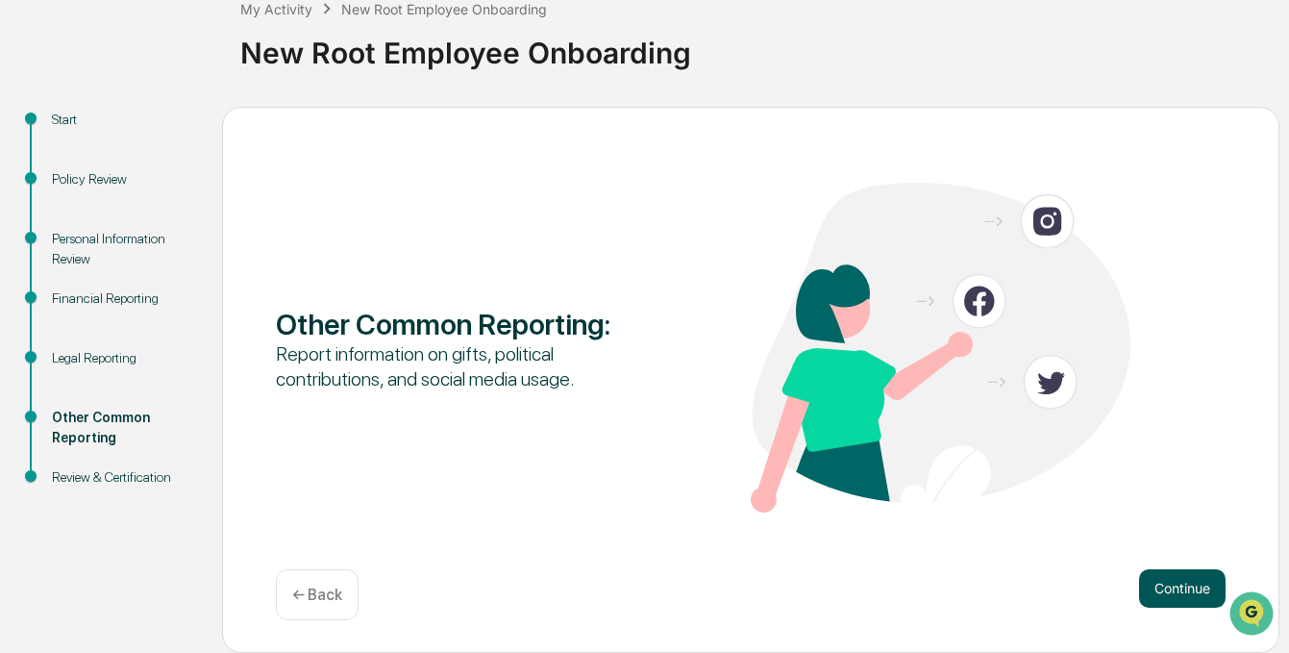
click at [1180, 593] on button "Continue" at bounding box center [1182, 588] width 87 height 38
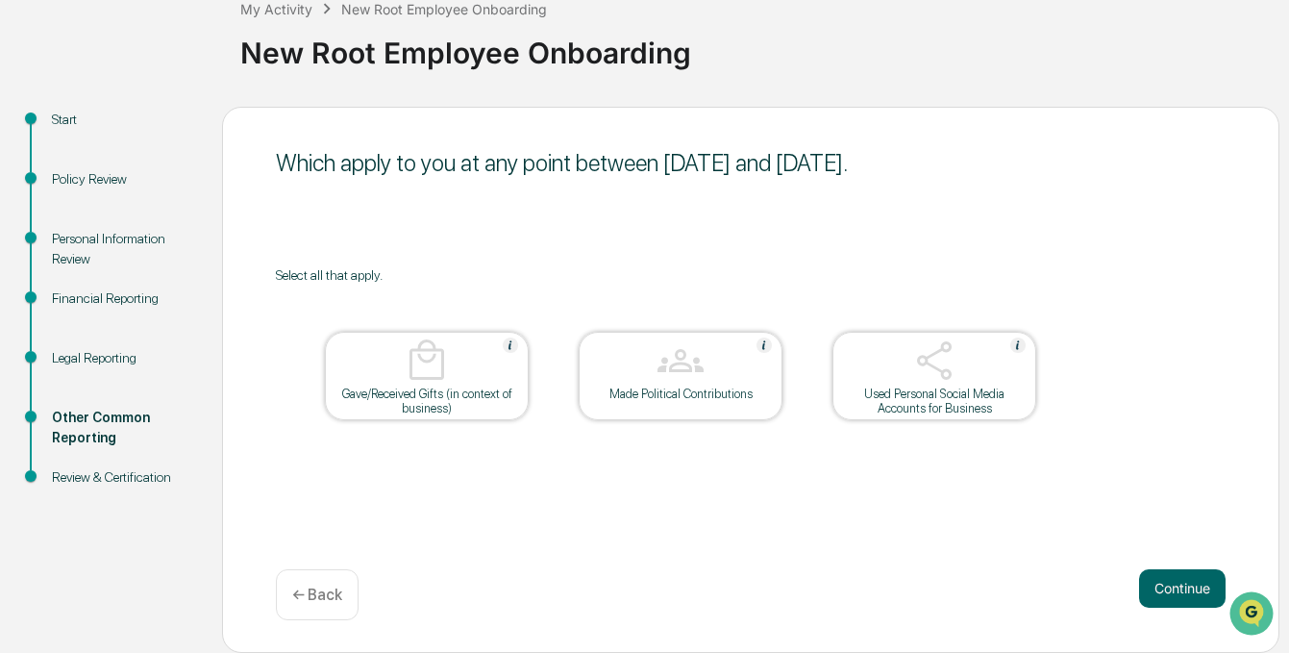
click at [1142, 565] on div "Which apply to you at any point between [DATE] and [DATE]. Select all that appl…" at bounding box center [750, 380] width 1057 height 546
click at [1150, 588] on button "Continue" at bounding box center [1182, 588] width 87 height 38
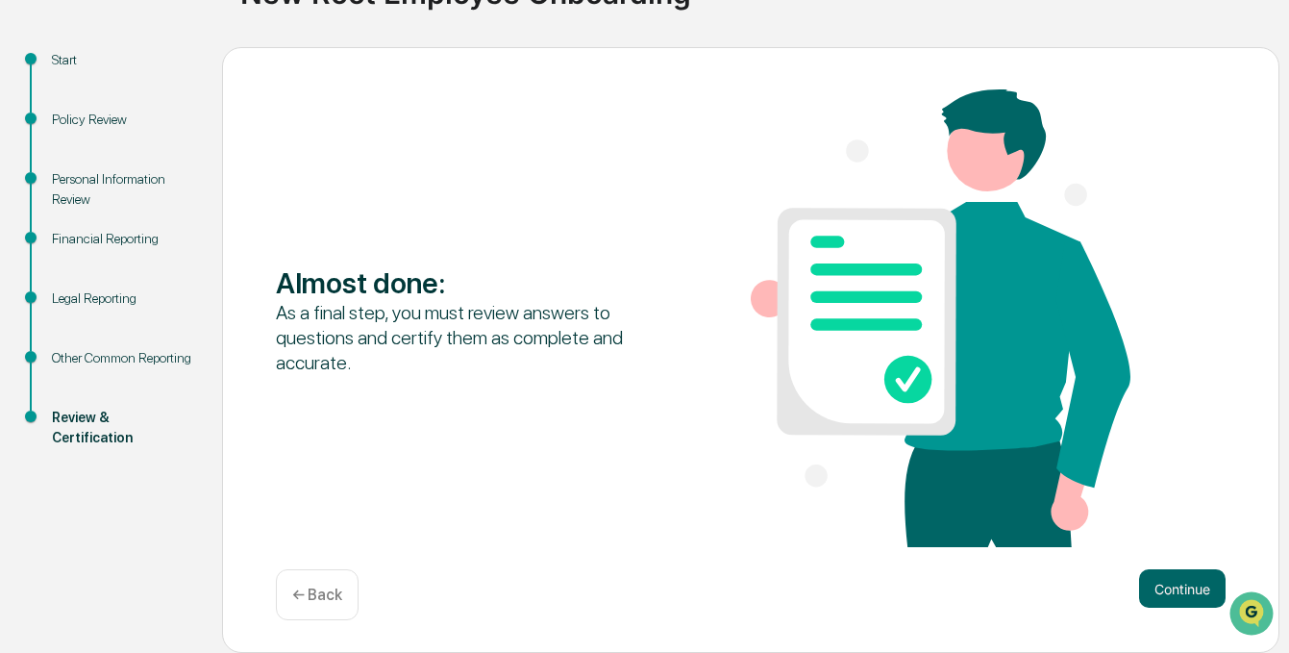
scroll to position [183, 0]
click at [1144, 588] on button "Continue" at bounding box center [1182, 588] width 87 height 38
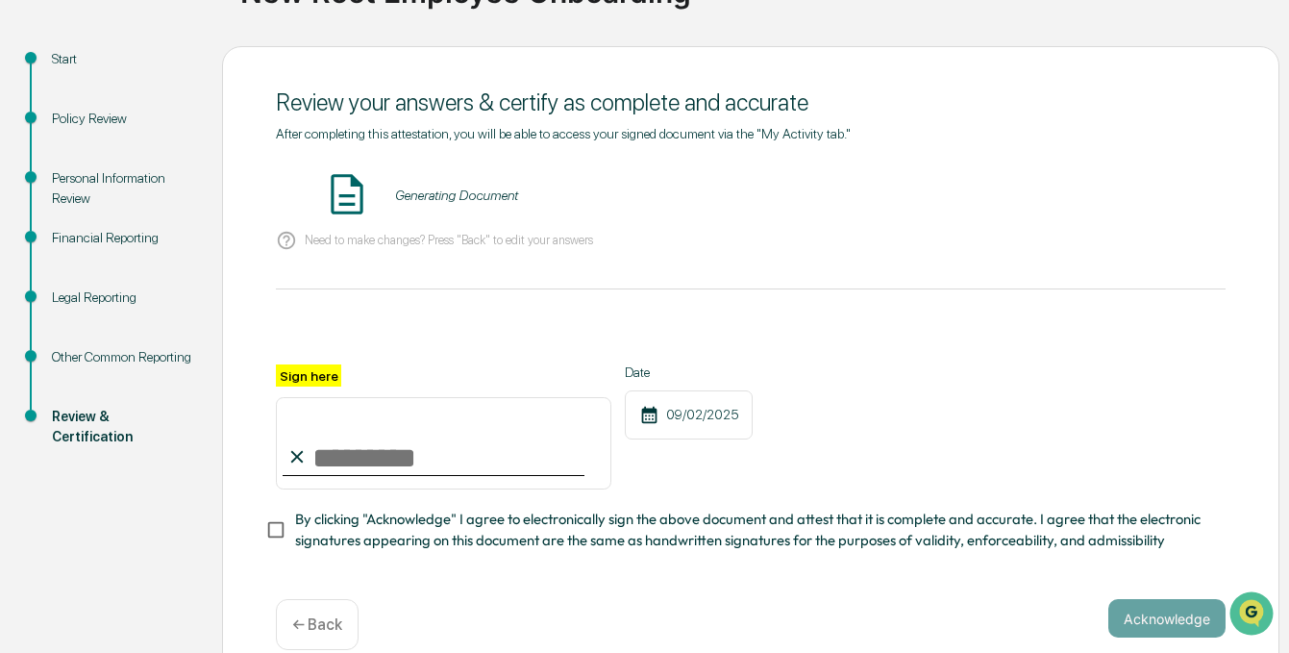
click at [352, 453] on input "Sign here" at bounding box center [443, 443] width 335 height 92
type input "**********"
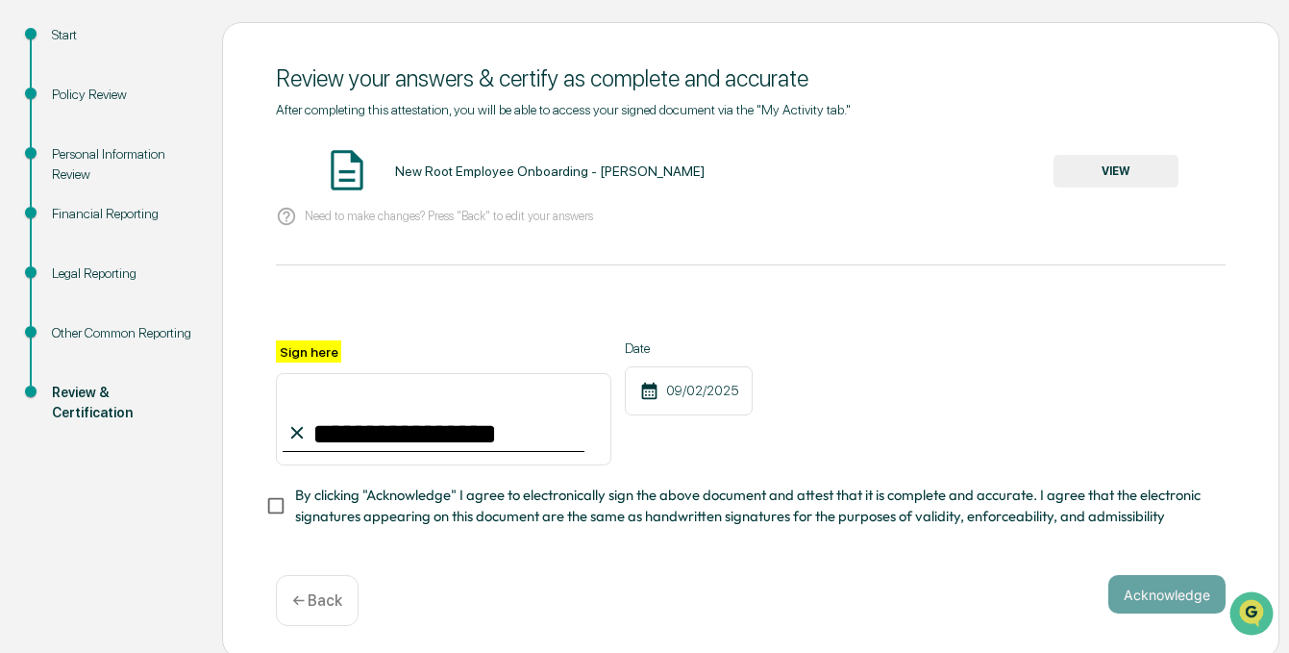
scroll to position [211, 0]
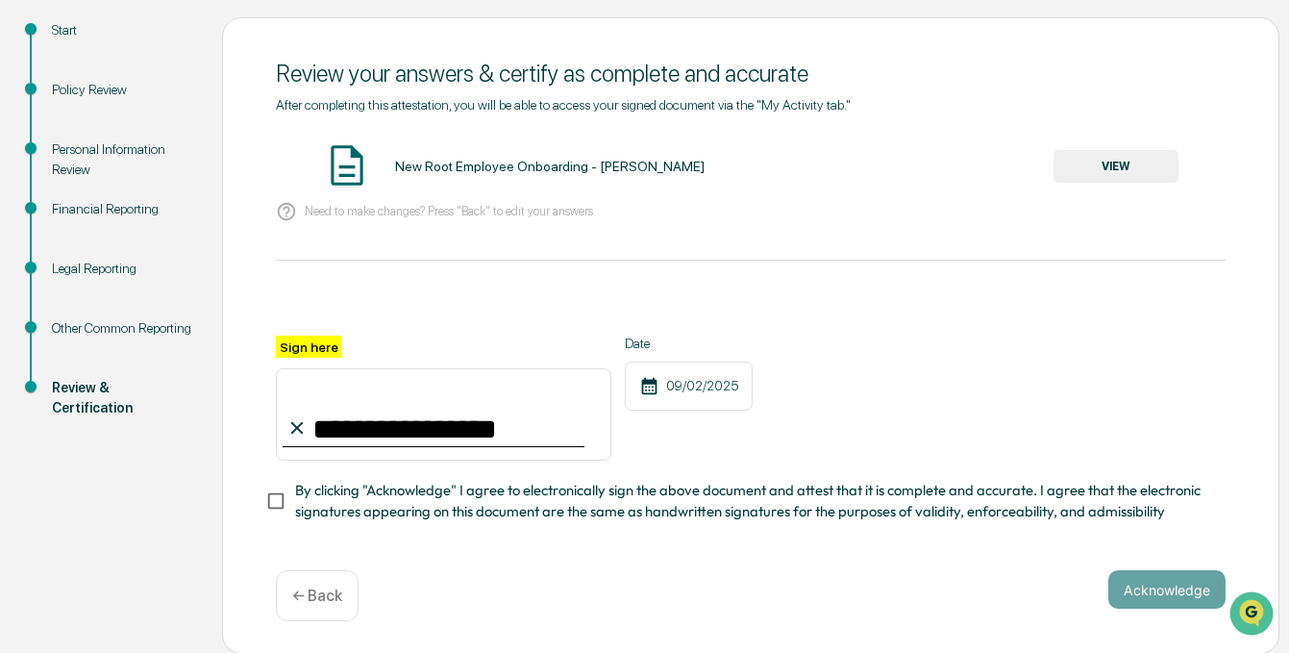
click at [362, 502] on span "By clicking "Acknowledge" I agree to electronically sign the above document and…" at bounding box center [752, 501] width 915 height 43
click at [1152, 594] on button "Acknowledge" at bounding box center [1166, 589] width 117 height 38
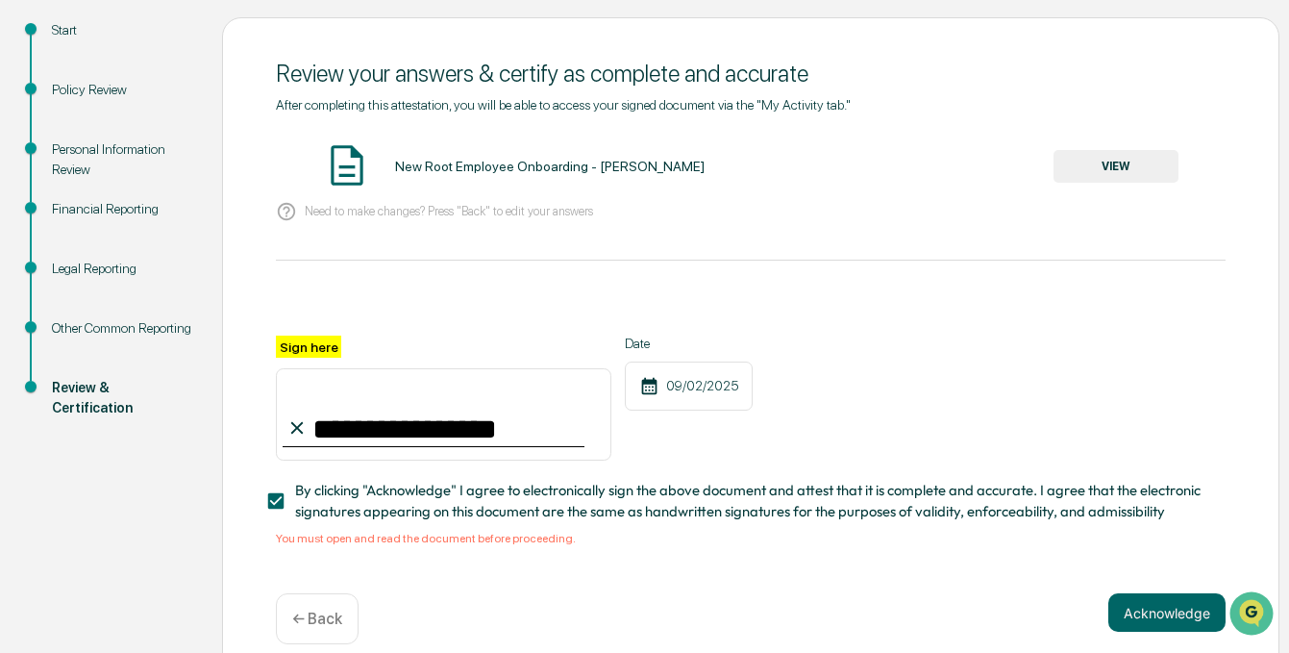
click at [486, 171] on div "New Root Employee Onboarding - [PERSON_NAME]" at bounding box center [549, 166] width 309 height 15
click at [1084, 166] on button "VIEW" at bounding box center [1115, 166] width 125 height 33
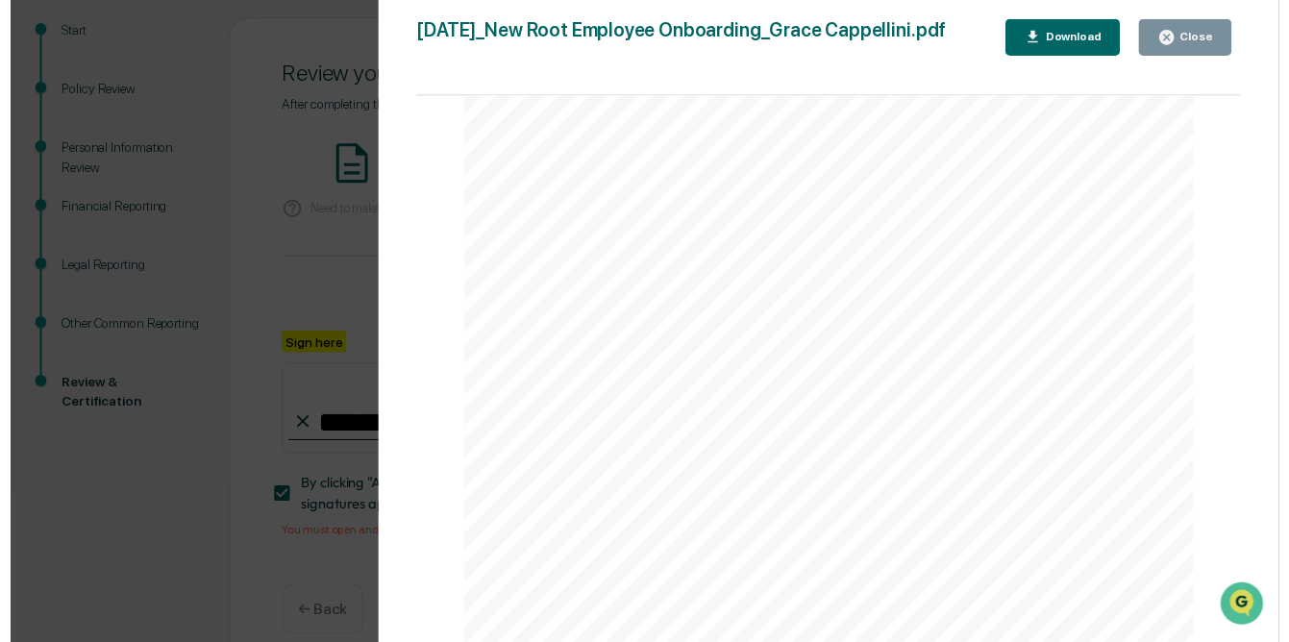
scroll to position [0, 0]
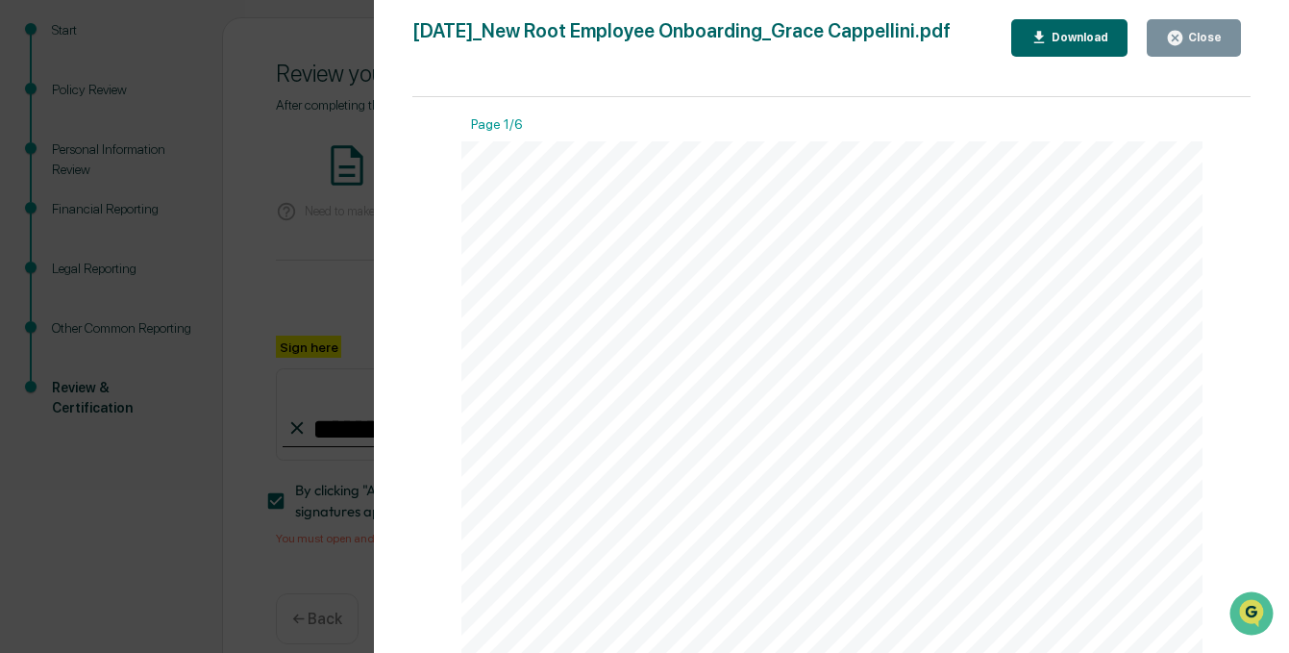
click at [1215, 33] on div "Close" at bounding box center [1202, 37] width 37 height 13
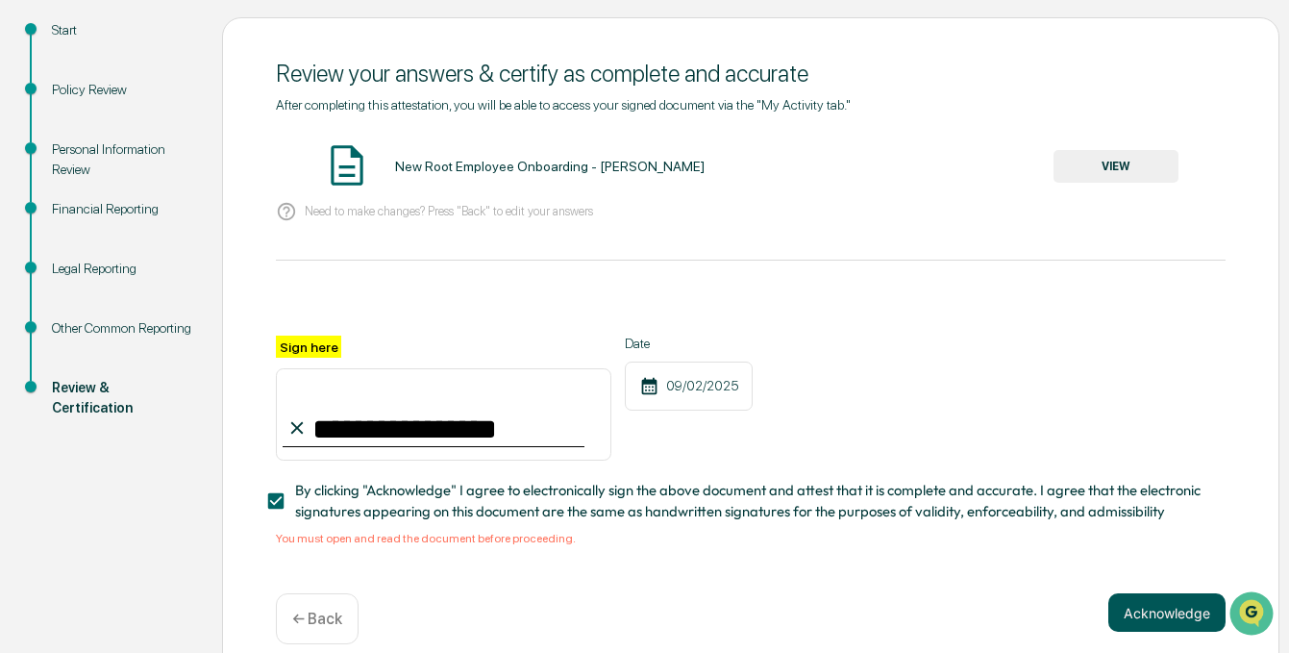
click at [1147, 604] on button "Acknowledge" at bounding box center [1166, 612] width 117 height 38
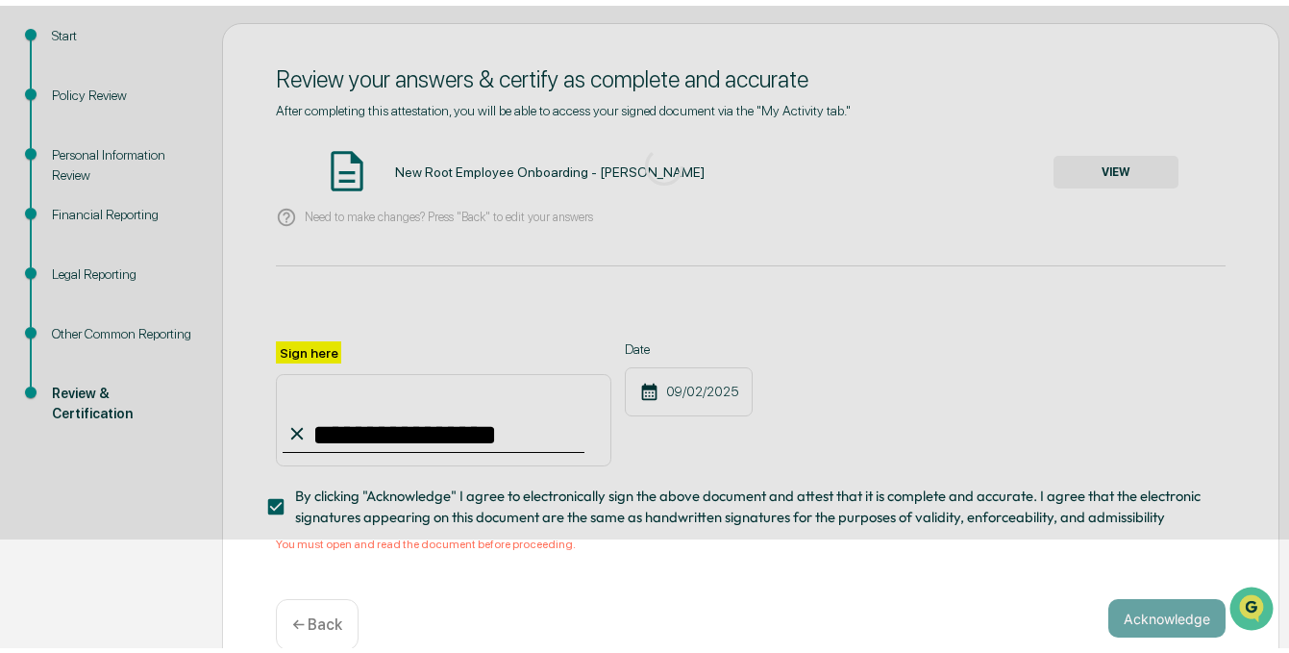
scroll to position [122, 0]
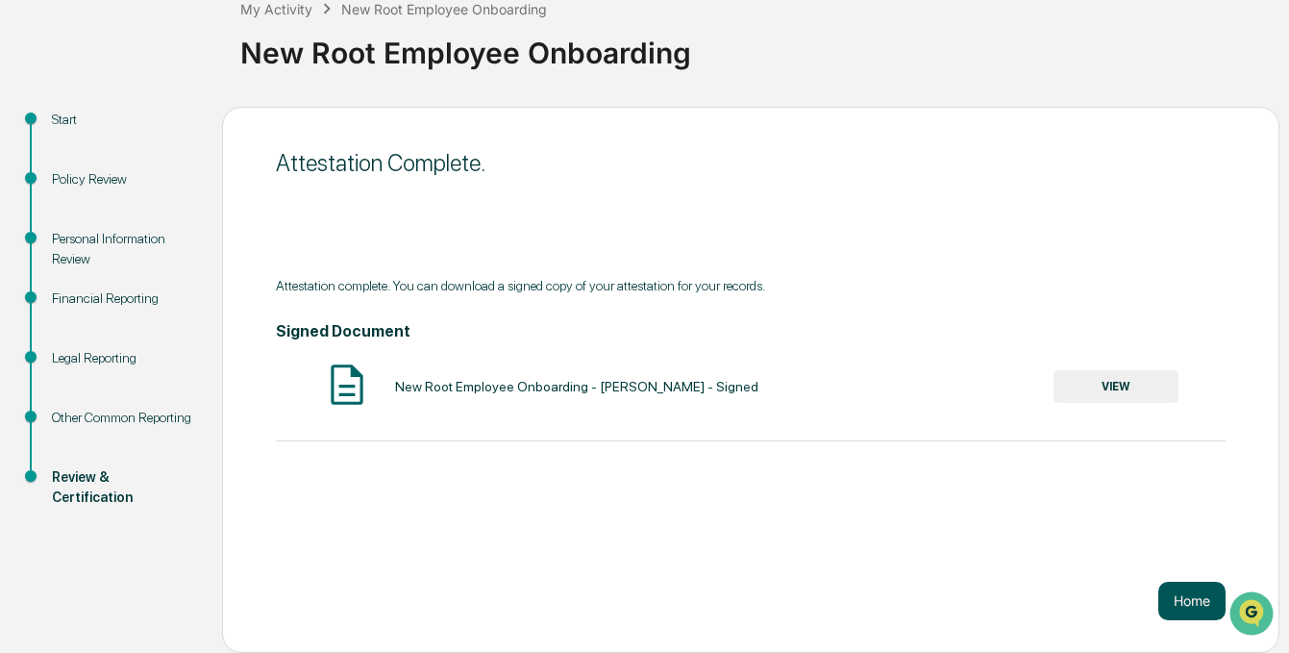
click at [1181, 600] on button "Home" at bounding box center [1191, 600] width 67 height 38
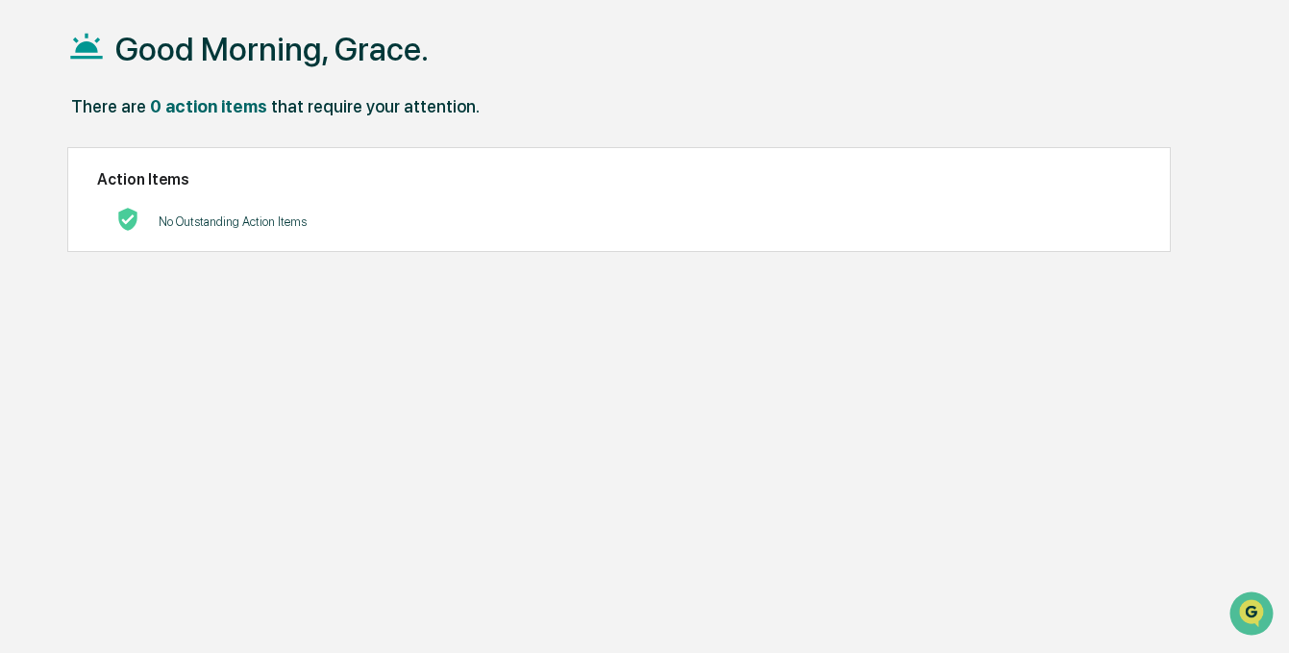
click at [200, 45] on h1 "Good Morning, Grace." at bounding box center [271, 49] width 313 height 38
click at [140, 68] on h1 "Good Morning, Grace." at bounding box center [271, 49] width 313 height 38
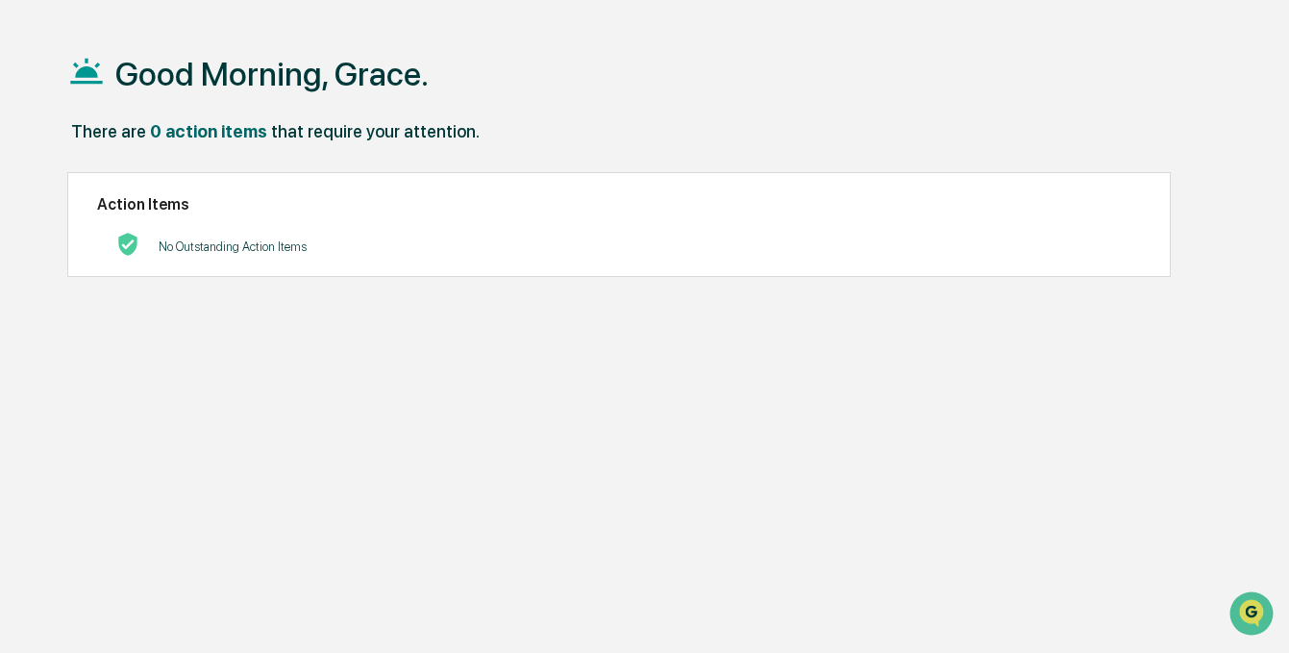
scroll to position [0, 0]
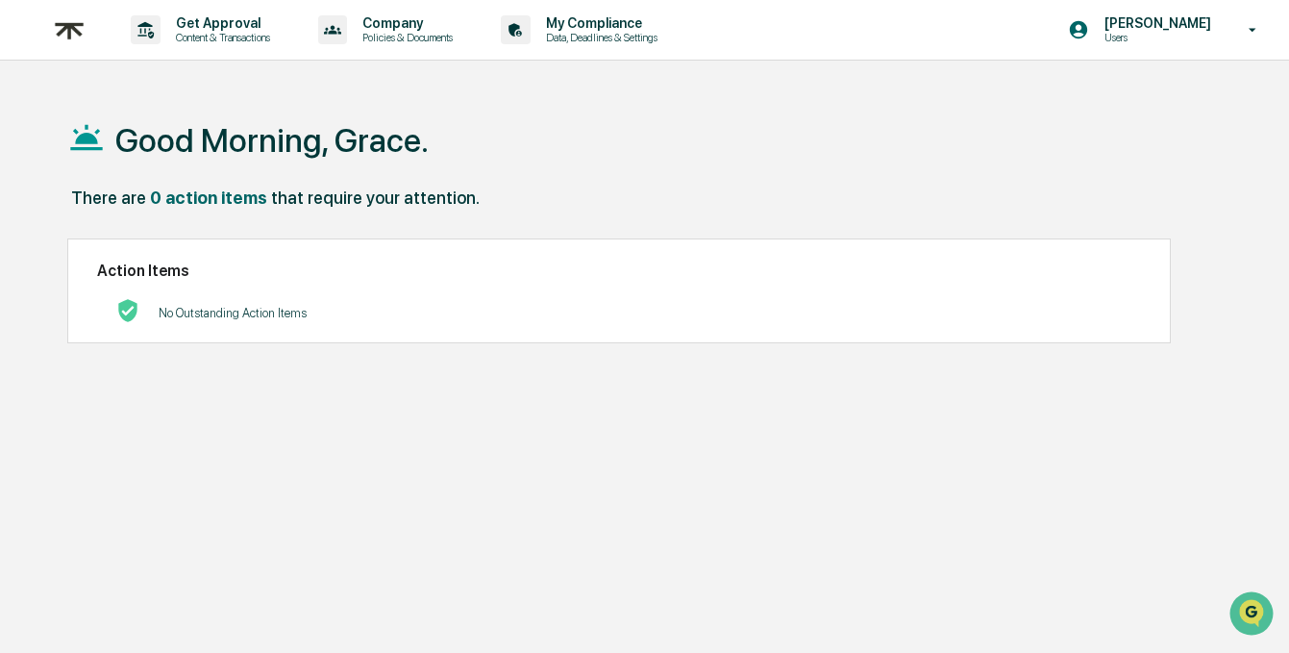
click at [72, 43] on img at bounding box center [69, 30] width 46 height 47
click at [176, 37] on p "Content & Transactions" at bounding box center [220, 37] width 119 height 13
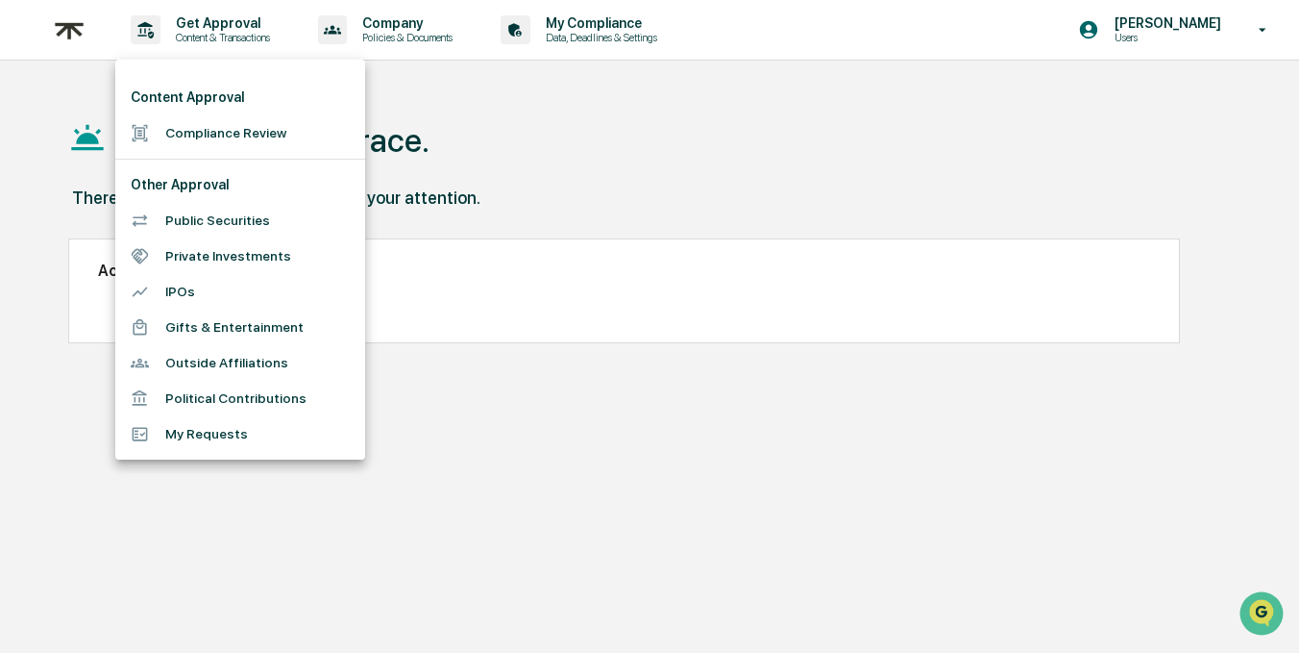
click at [436, 25] on div at bounding box center [649, 326] width 1299 height 653
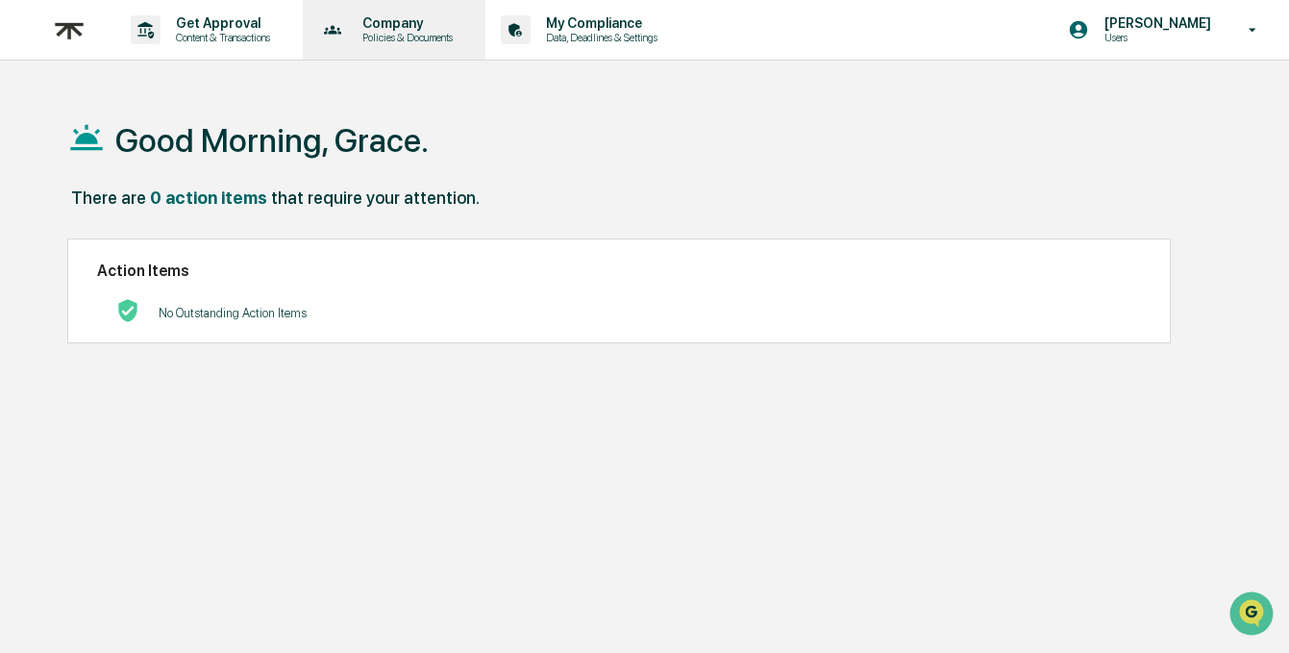
click at [432, 38] on p "Policies & Documents" at bounding box center [404, 37] width 115 height 13
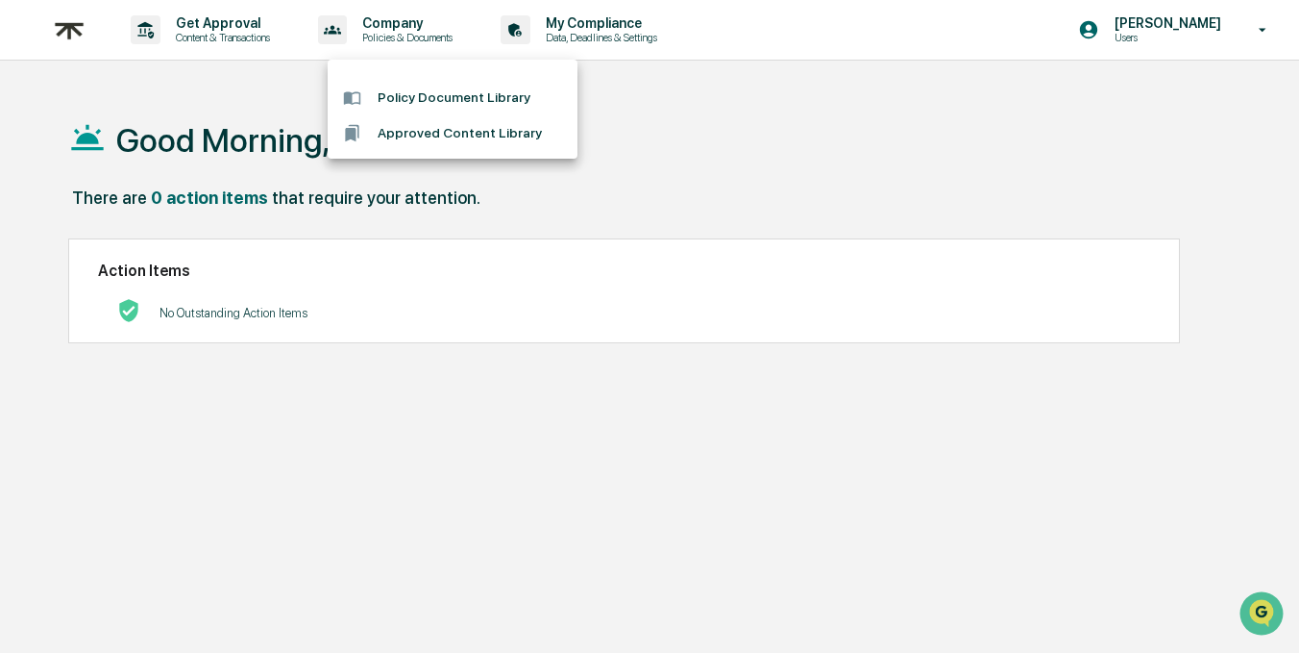
click at [1173, 38] on div at bounding box center [649, 326] width 1299 height 653
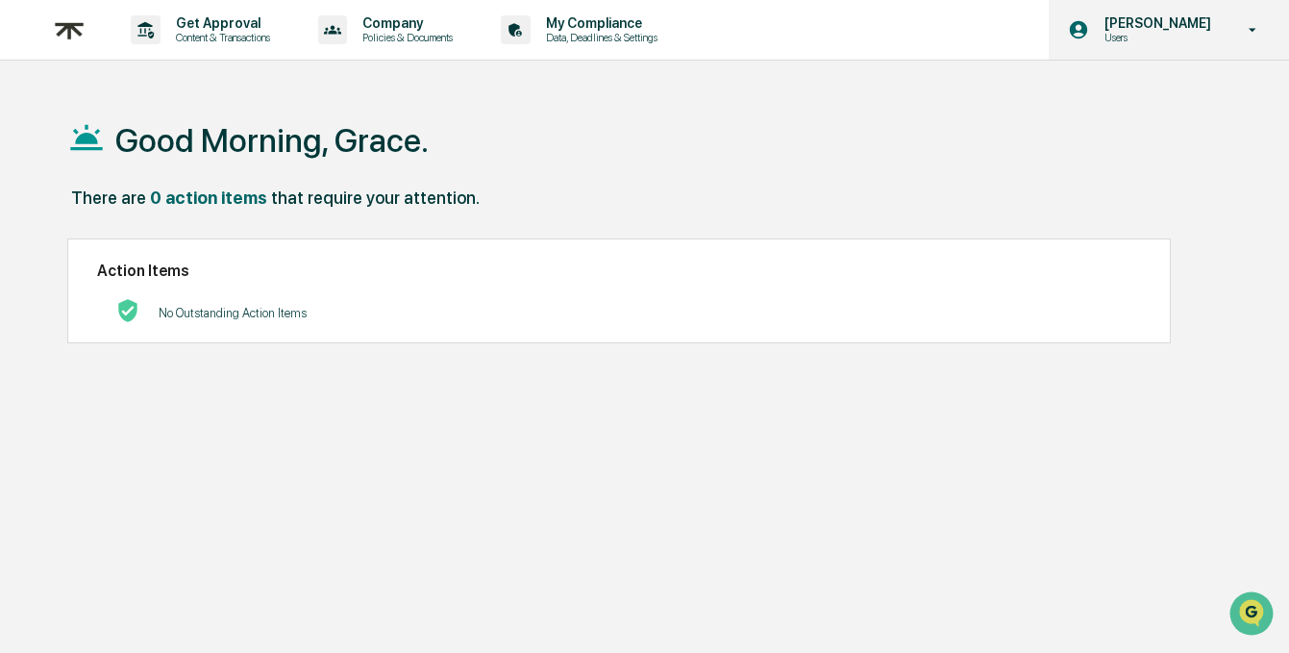
click at [1164, 35] on p "Users" at bounding box center [1155, 37] width 132 height 13
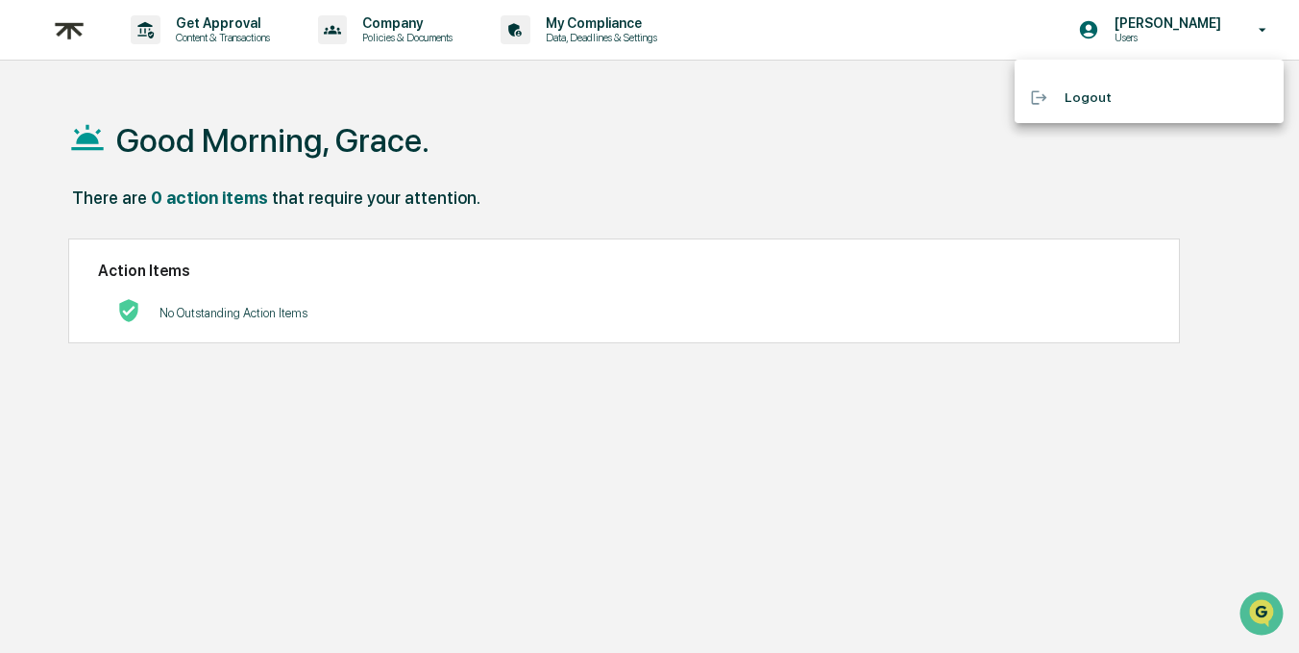
drag, startPoint x: 1103, startPoint y: 30, endPoint x: 1094, endPoint y: 28, distance: 9.8
click at [1100, 28] on div at bounding box center [649, 326] width 1299 height 653
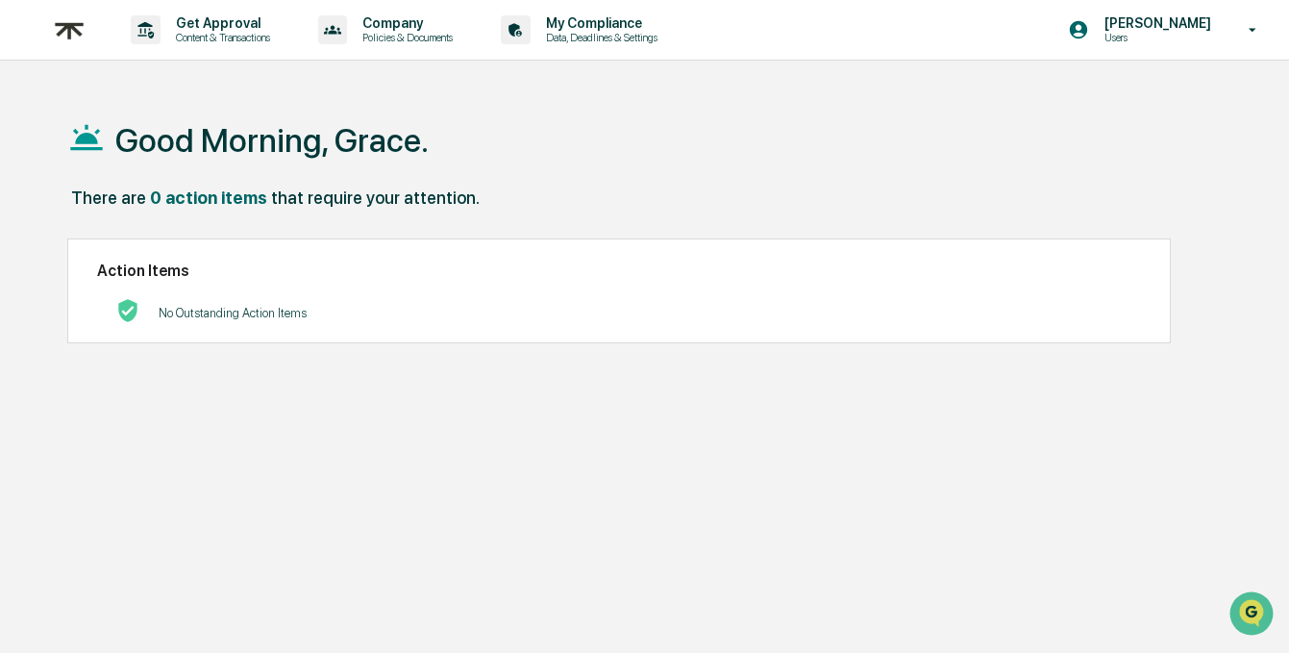
click at [1091, 28] on body "Get Approval Content & Transactions Company Policies & Documents My Compliance …" at bounding box center [644, 372] width 1289 height 744
click at [416, 42] on p "Policies & Documents" at bounding box center [404, 37] width 115 height 13
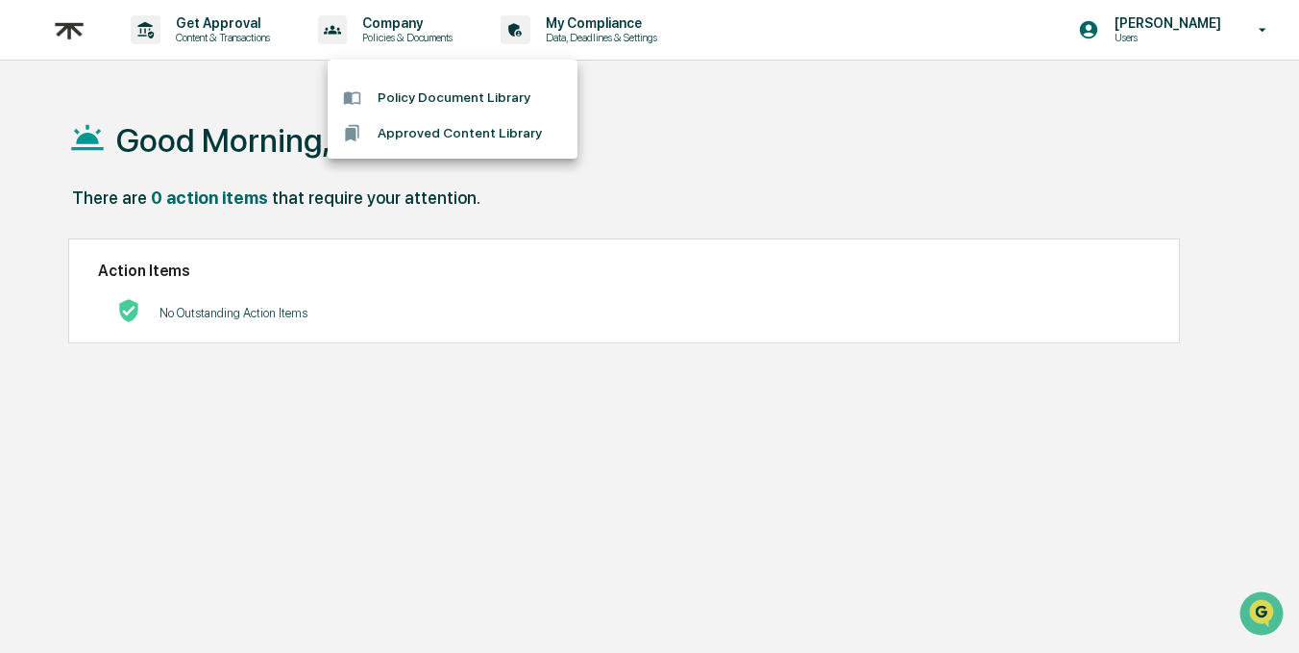
click at [656, 25] on div at bounding box center [649, 326] width 1299 height 653
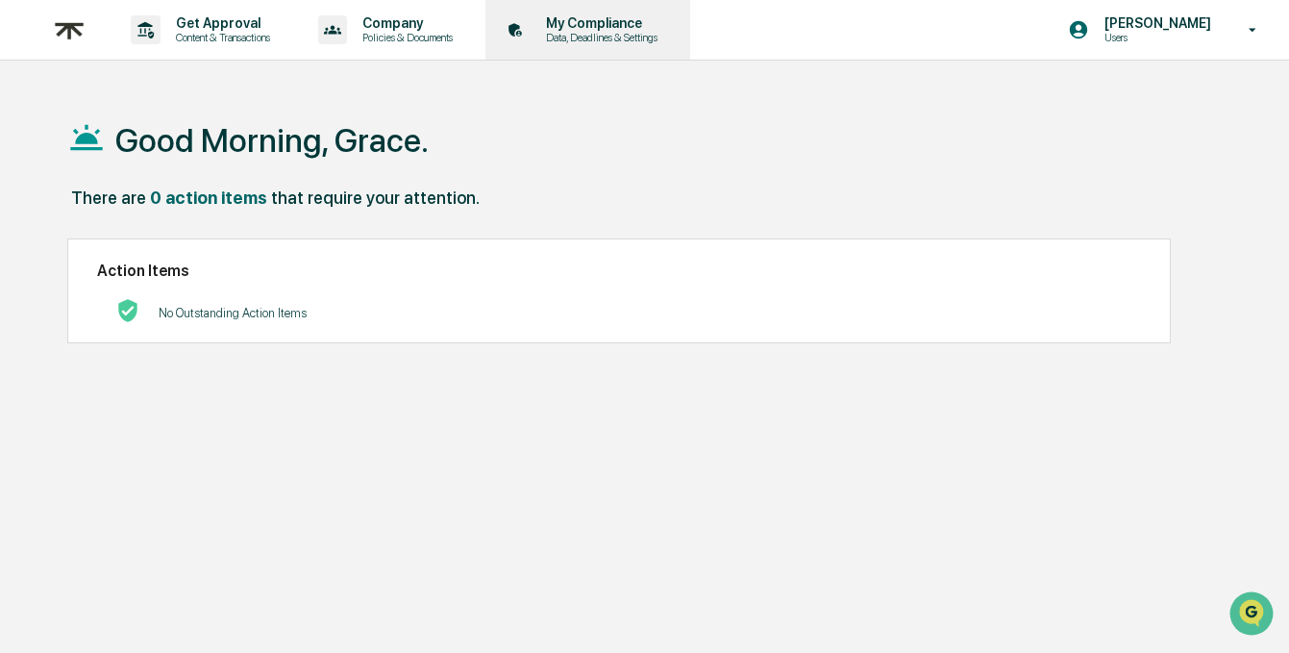
click at [531, 42] on icon at bounding box center [516, 30] width 30 height 30
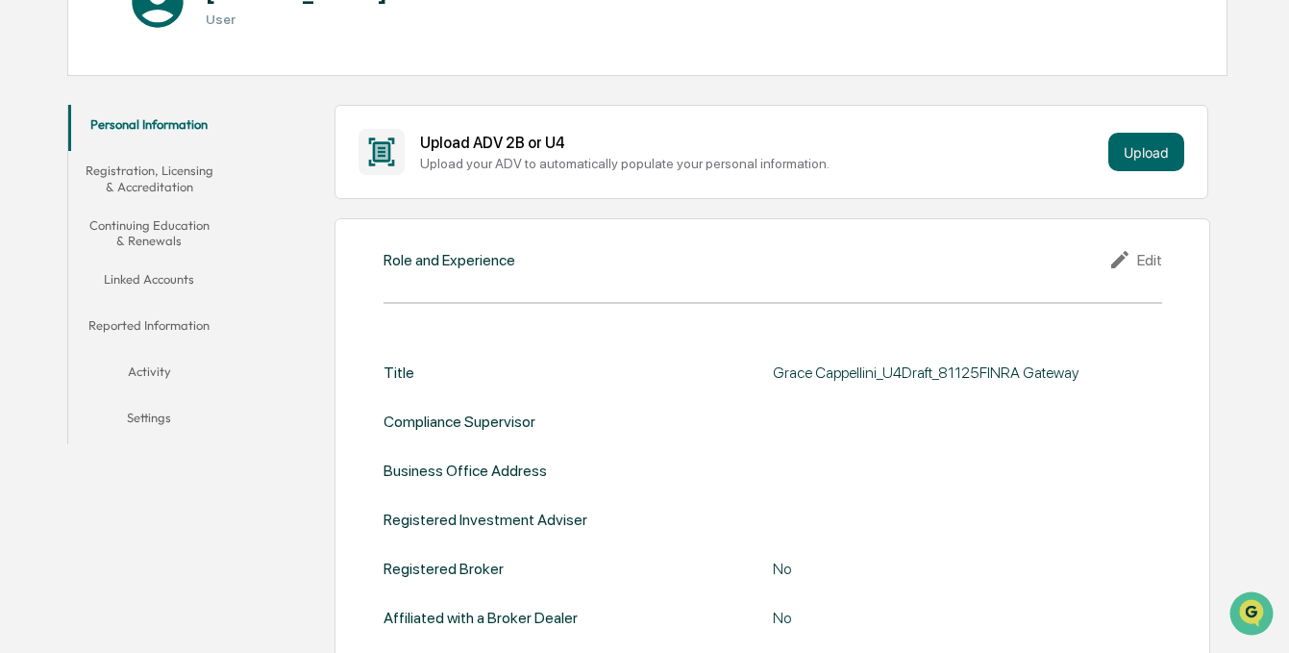
scroll to position [262, 0]
click at [146, 180] on button "Registration, Licensing & Accreditation" at bounding box center [148, 176] width 161 height 55
